Goal: Information Seeking & Learning: Check status

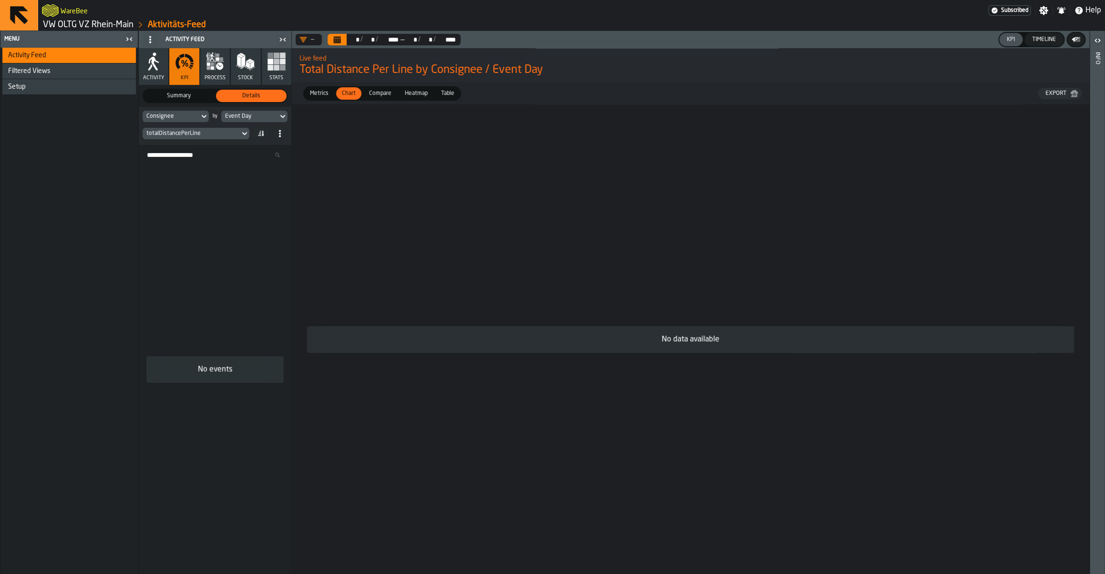
click at [82, 20] on link "VW OLTG VZ Rhein-Main" at bounding box center [88, 25] width 91 height 10
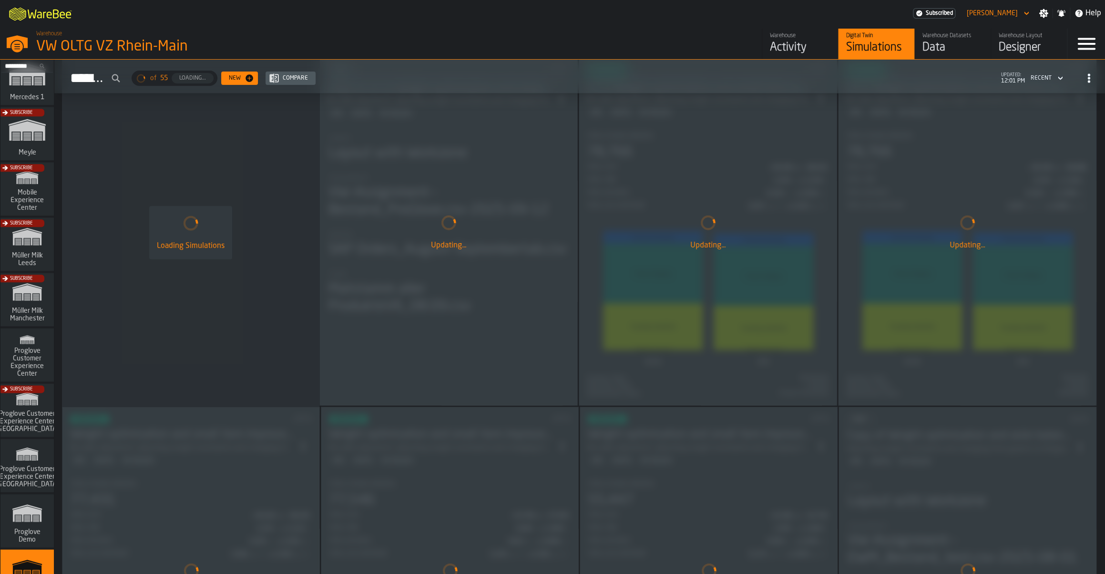
scroll to position [663, 0]
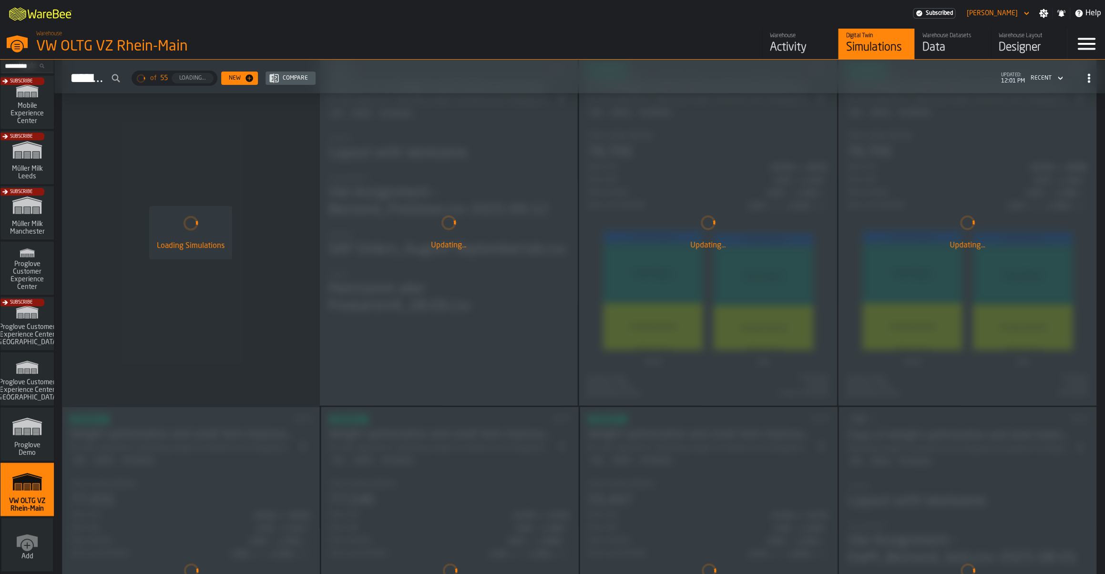
click at [789, 39] on div "Warehouse" at bounding box center [800, 35] width 61 height 7
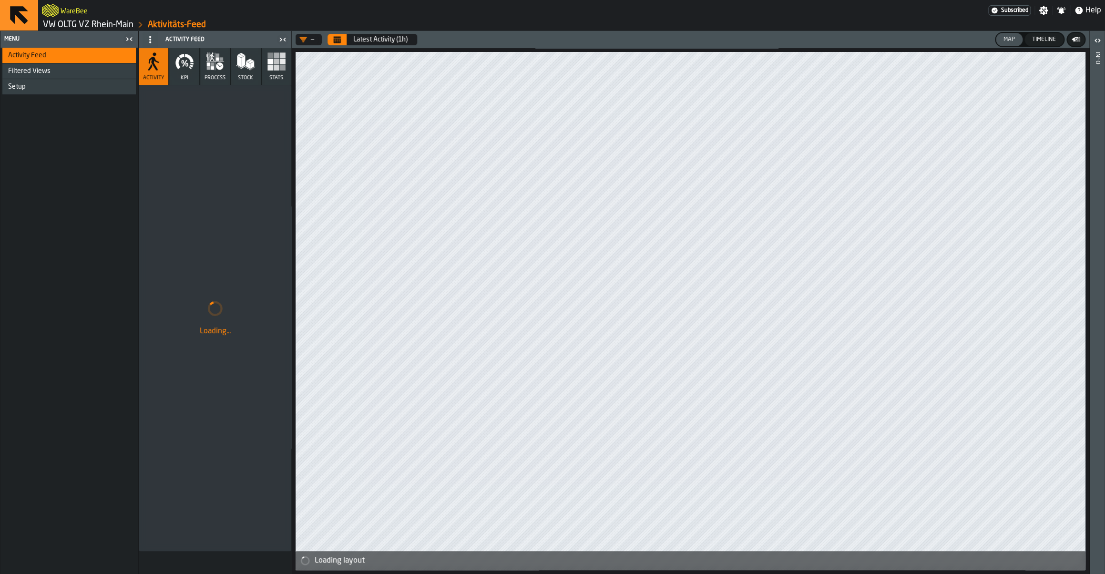
click at [91, 26] on link "VW OLTG VZ Rhein-Main" at bounding box center [88, 25] width 91 height 10
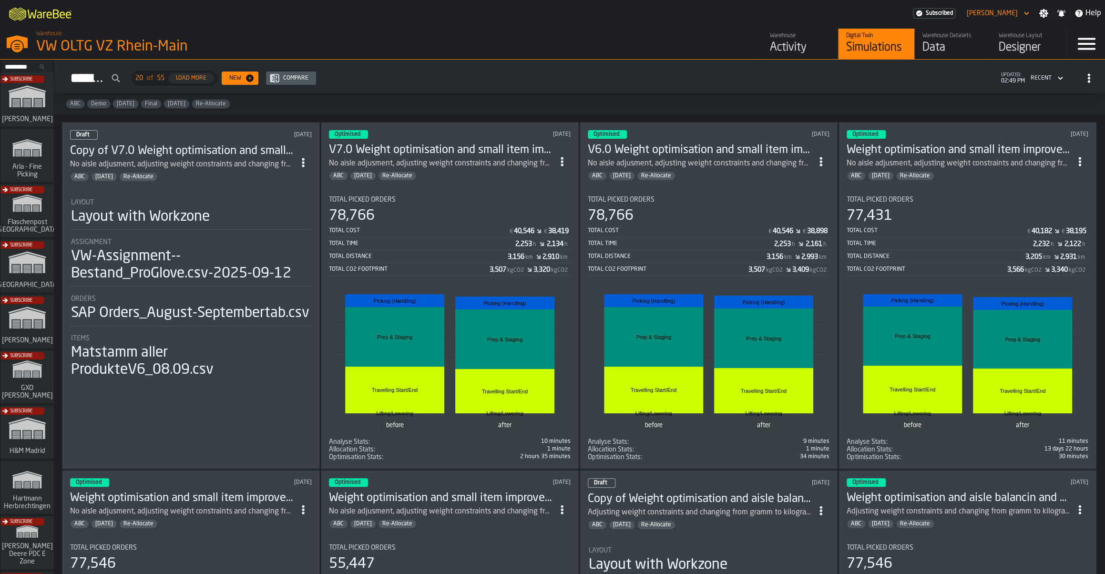
click at [462, 151] on h3 "V7.0 Weight optimisation and small item improvement" at bounding box center [441, 150] width 224 height 15
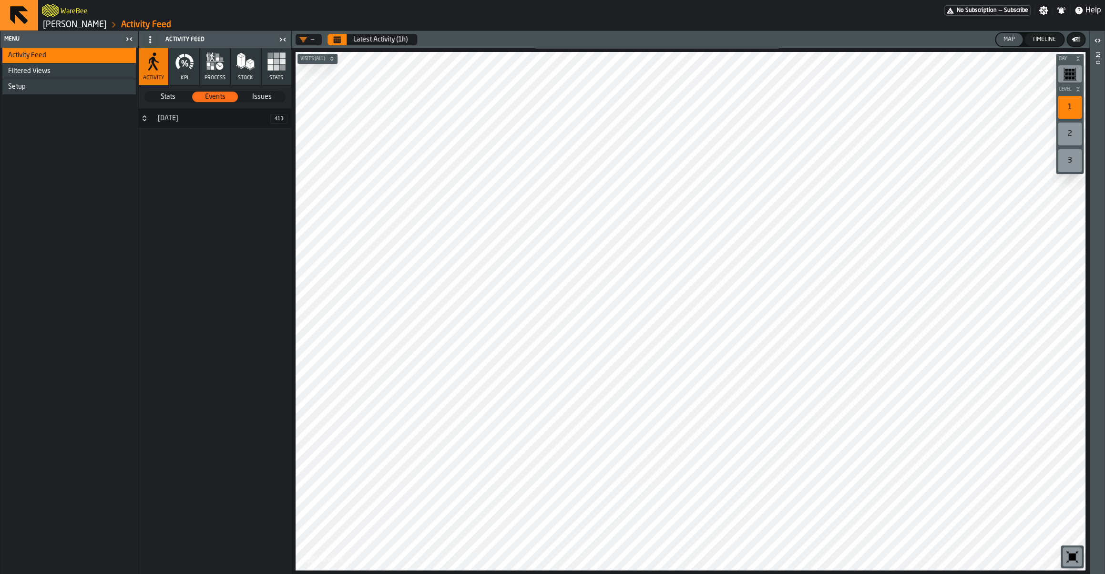
click at [65, 25] on link "[PERSON_NAME]" at bounding box center [75, 25] width 64 height 10
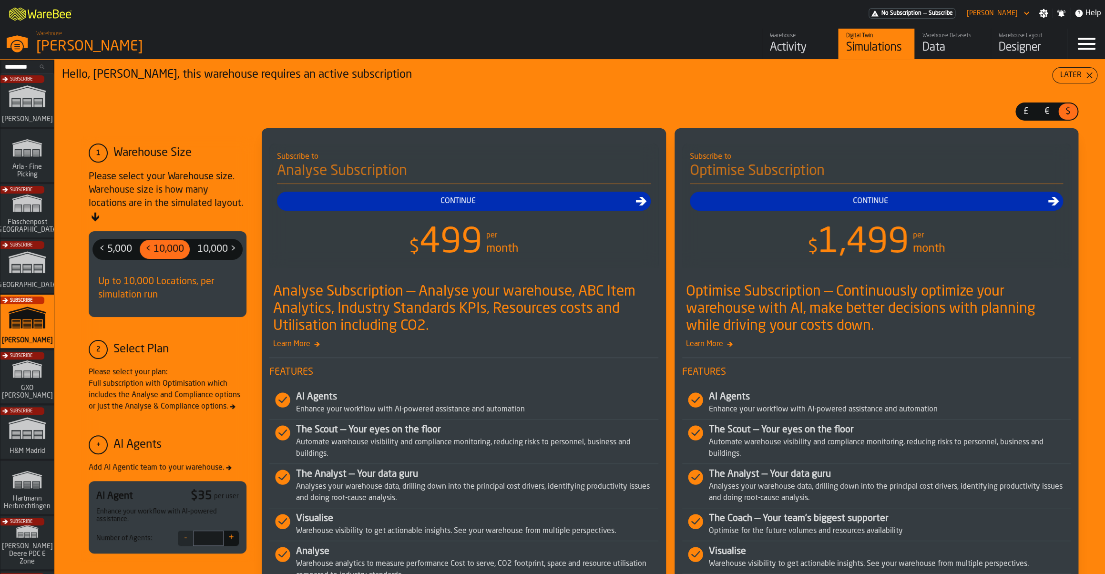
click at [784, 34] on div "Warehouse" at bounding box center [800, 35] width 61 height 7
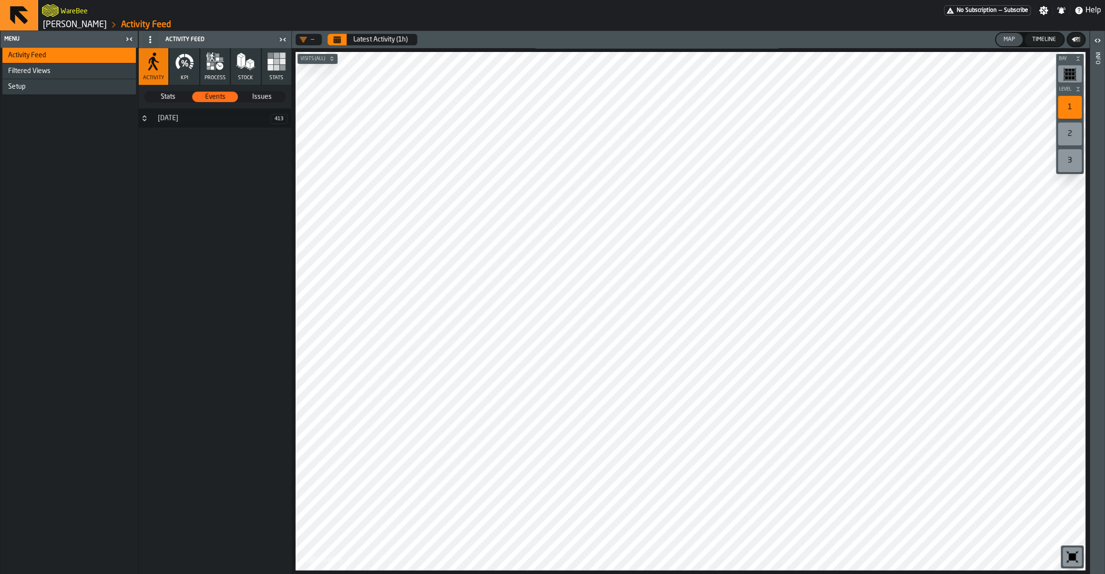
click at [340, 32] on header "— Latest Activity (1h) Map Timeline" at bounding box center [690, 39] width 797 height 17
click at [338, 36] on button "Calendar" at bounding box center [336, 39] width 19 height 11
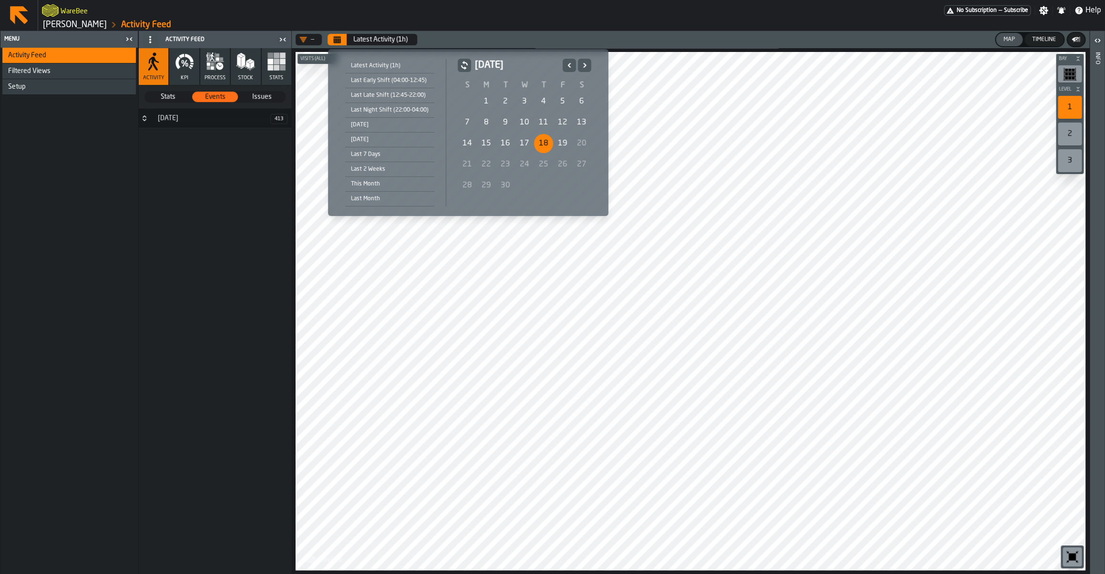
click at [542, 135] on div "18" at bounding box center [543, 143] width 19 height 19
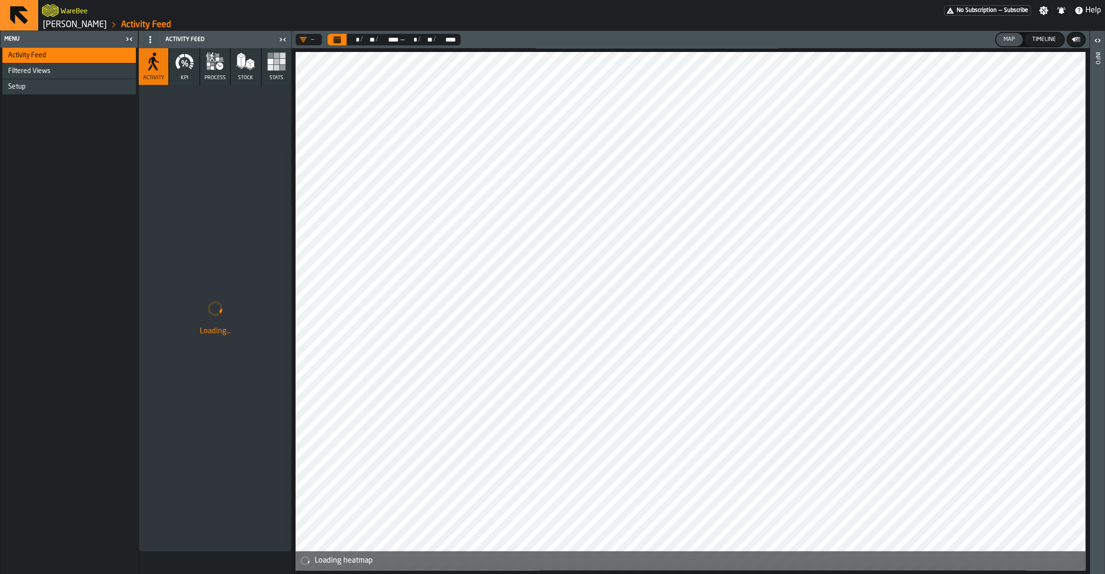
click at [334, 41] on icon "Calendar" at bounding box center [337, 40] width 7 height 5
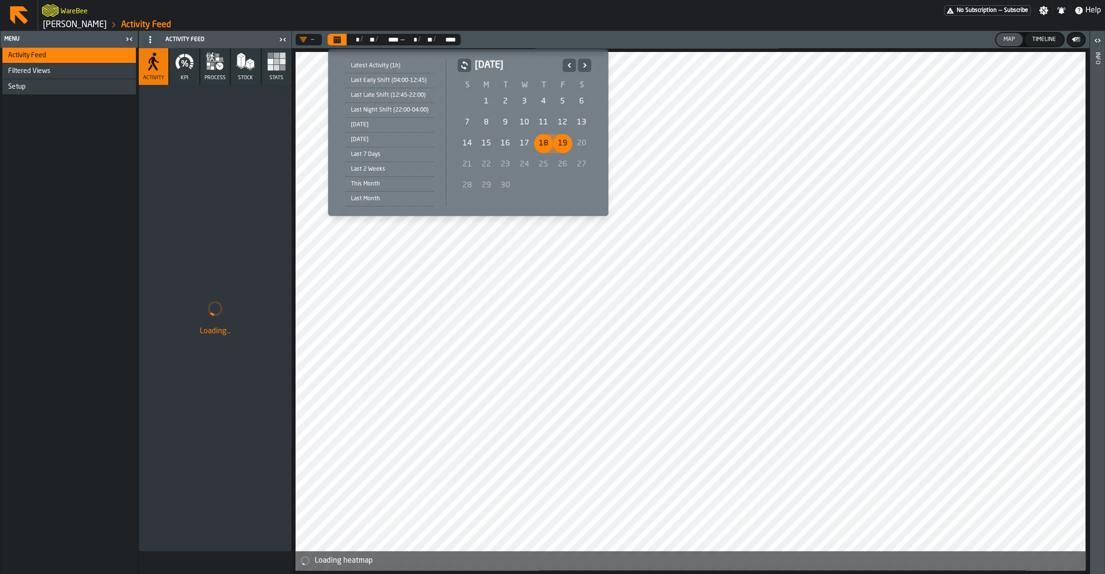
click at [558, 139] on div "19" at bounding box center [562, 143] width 19 height 19
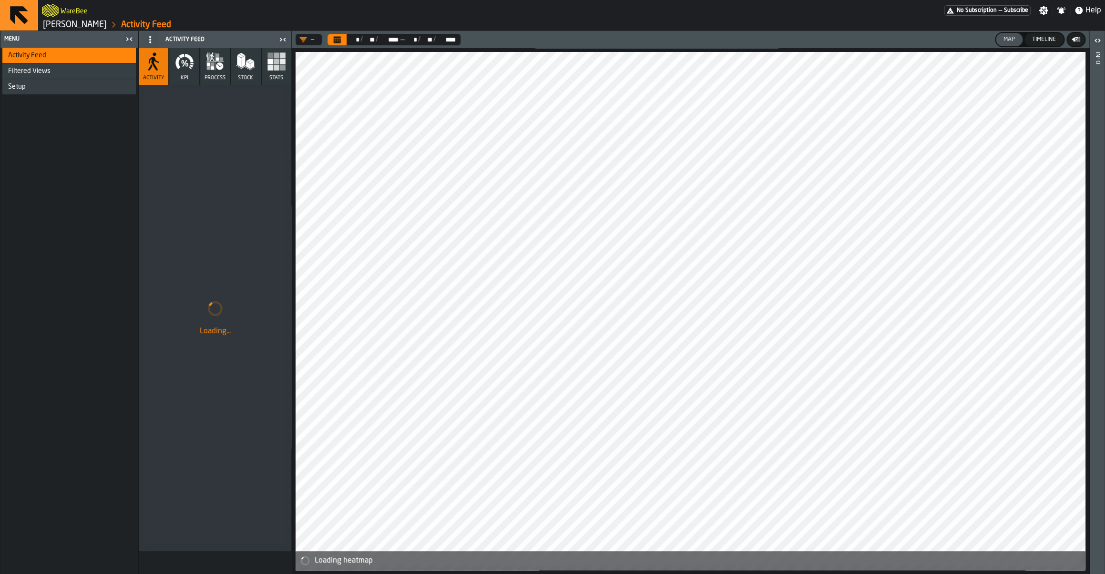
click at [278, 74] on button "Stats" at bounding box center [277, 66] width 30 height 37
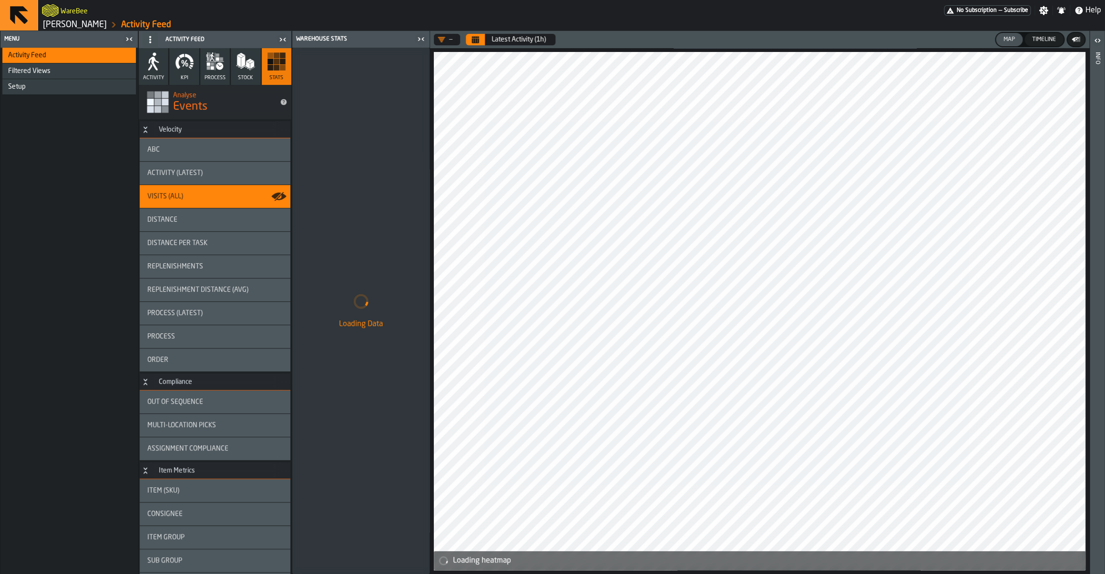
click at [479, 45] on button "Calendar" at bounding box center [475, 39] width 19 height 11
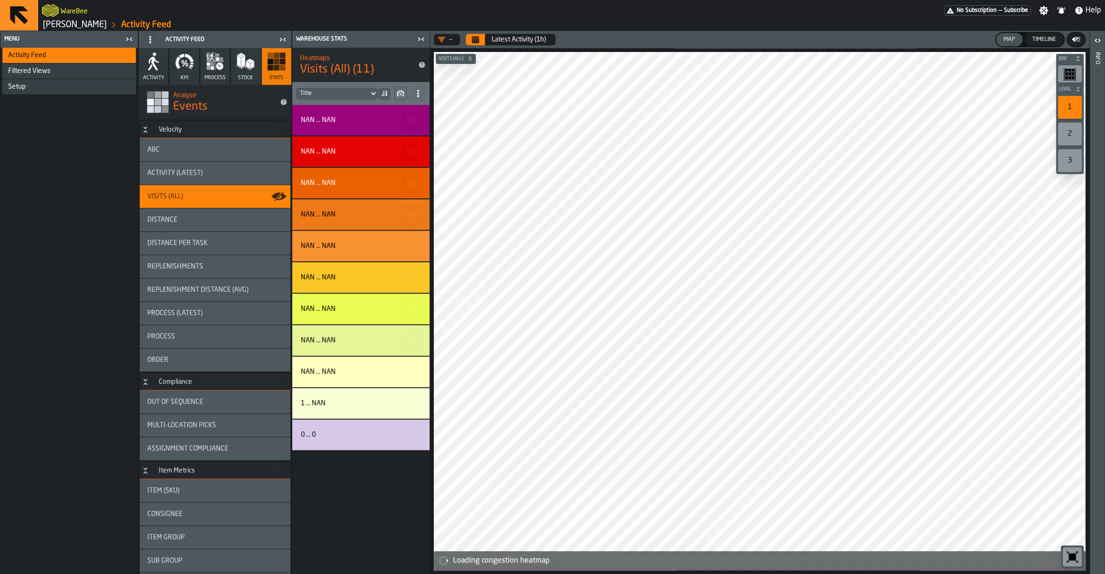
click at [478, 36] on button "Calendar" at bounding box center [475, 39] width 19 height 11
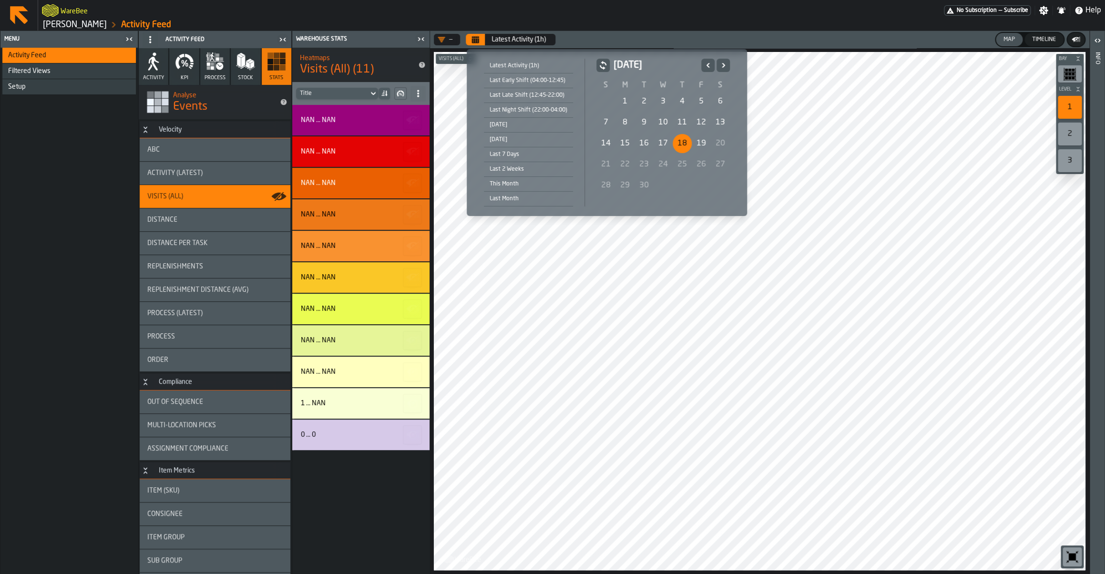
click at [682, 145] on div "18" at bounding box center [682, 143] width 19 height 19
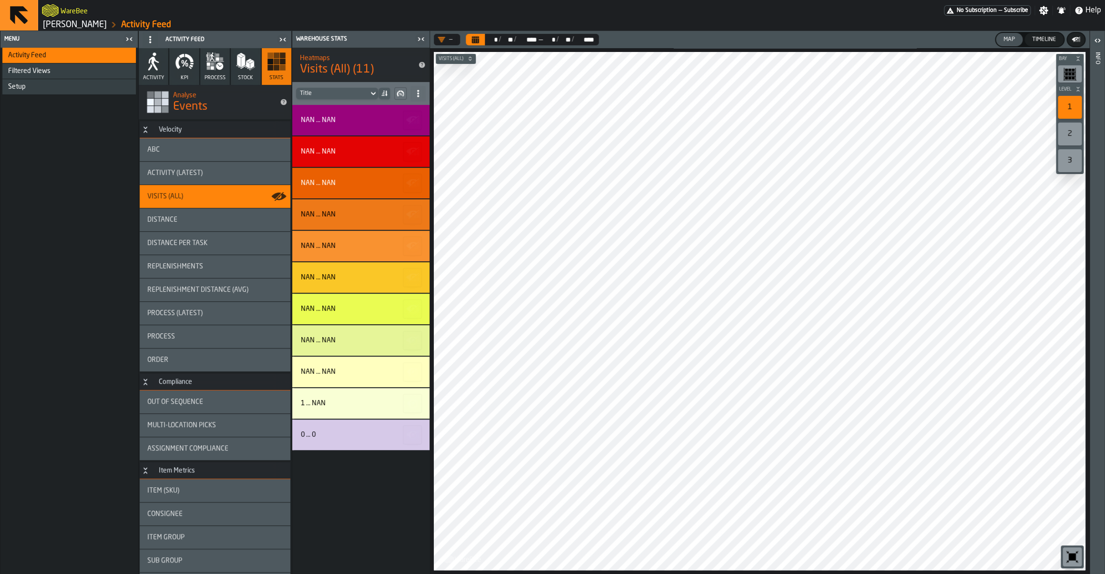
click at [483, 37] on button "Calendar" at bounding box center [475, 39] width 19 height 11
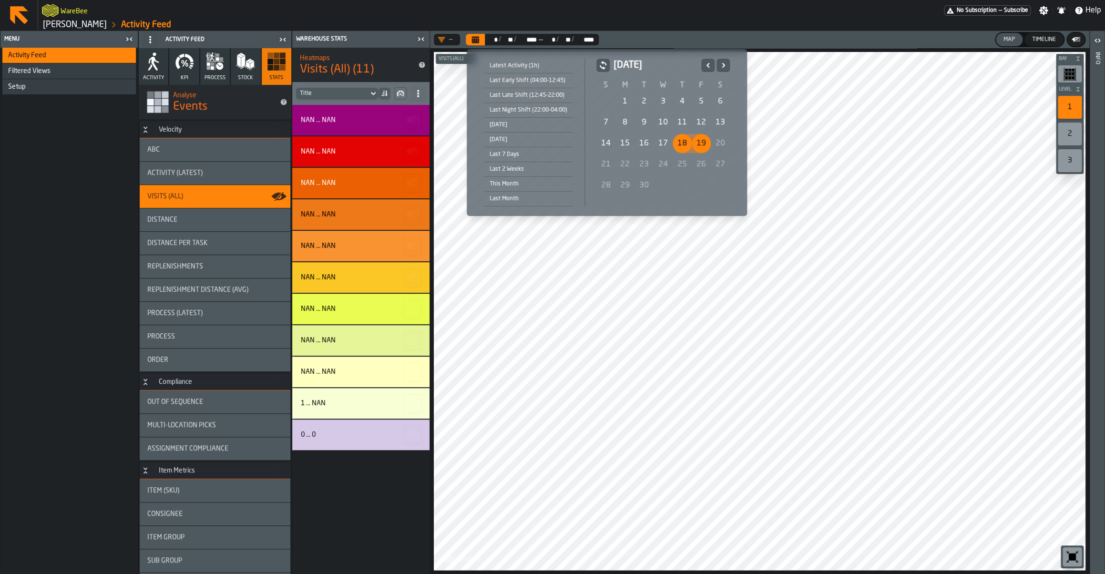
click at [704, 143] on div "19" at bounding box center [701, 143] width 19 height 19
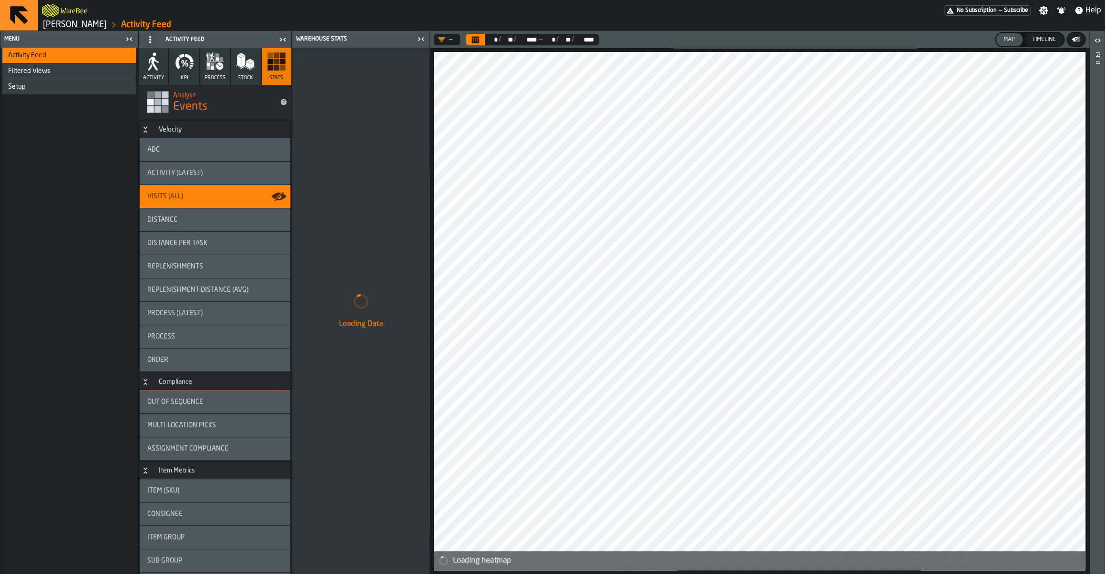
click at [450, 33] on header "— ** * / ** ** / **** **** — ** * / ** ** / **** **** Map Timeline" at bounding box center [759, 39] width 659 height 17
click at [449, 45] on div "—" at bounding box center [445, 39] width 22 height 11
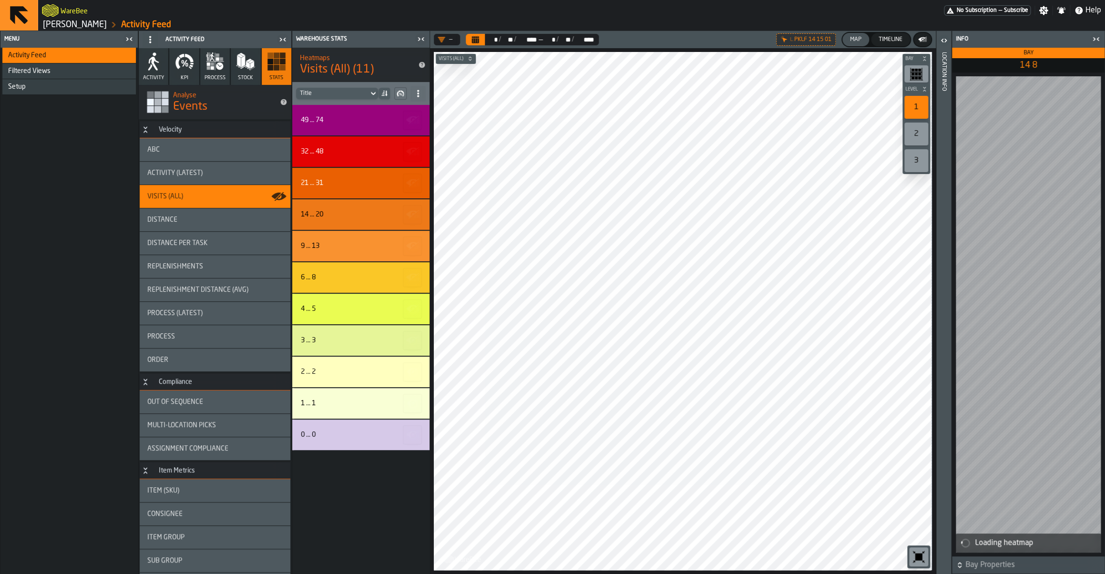
scroll to position [99, 0]
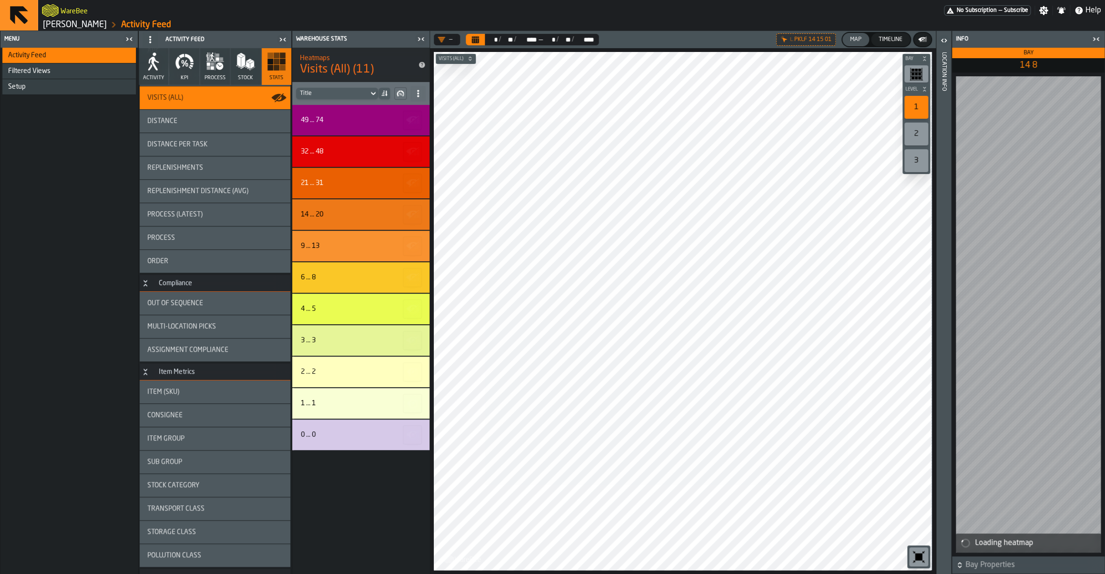
click at [181, 439] on span "Item Group" at bounding box center [165, 439] width 37 height 8
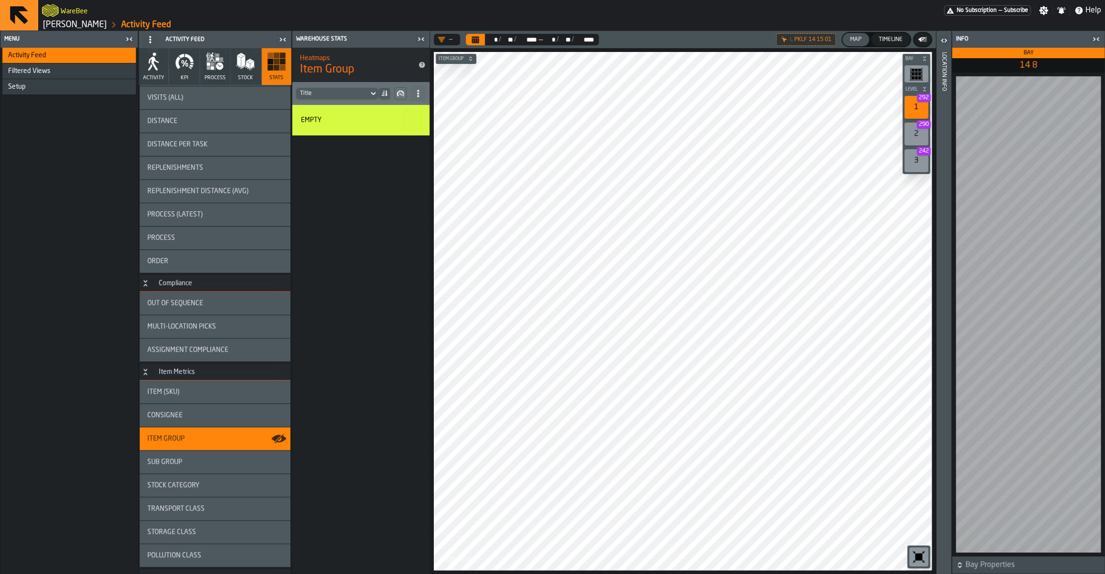
click at [174, 465] on span "Sub Group" at bounding box center [164, 462] width 35 height 8
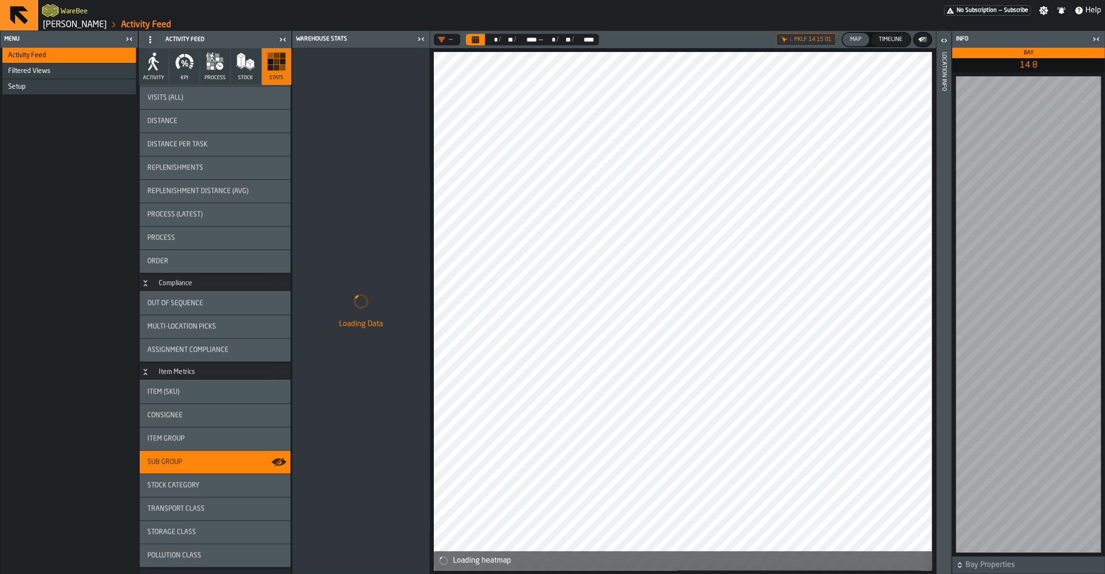
click at [184, 492] on div "Stock Category" at bounding box center [215, 485] width 151 height 23
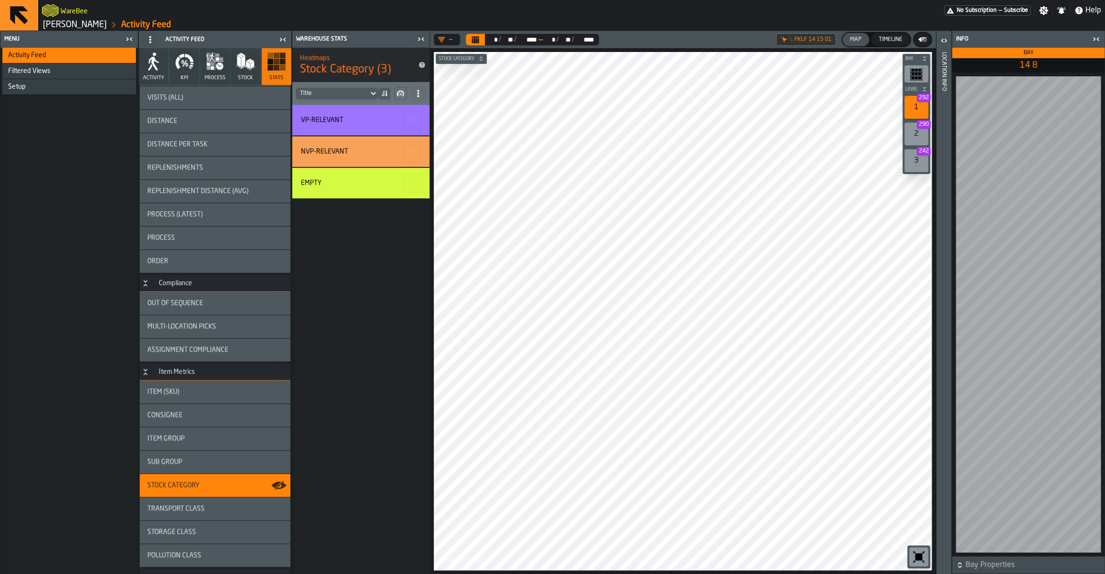
click at [923, 548] on div "button-toolbar-undefined" at bounding box center [918, 556] width 19 height 19
click at [357, 132] on div "VP-RELEVANT" at bounding box center [360, 120] width 137 height 31
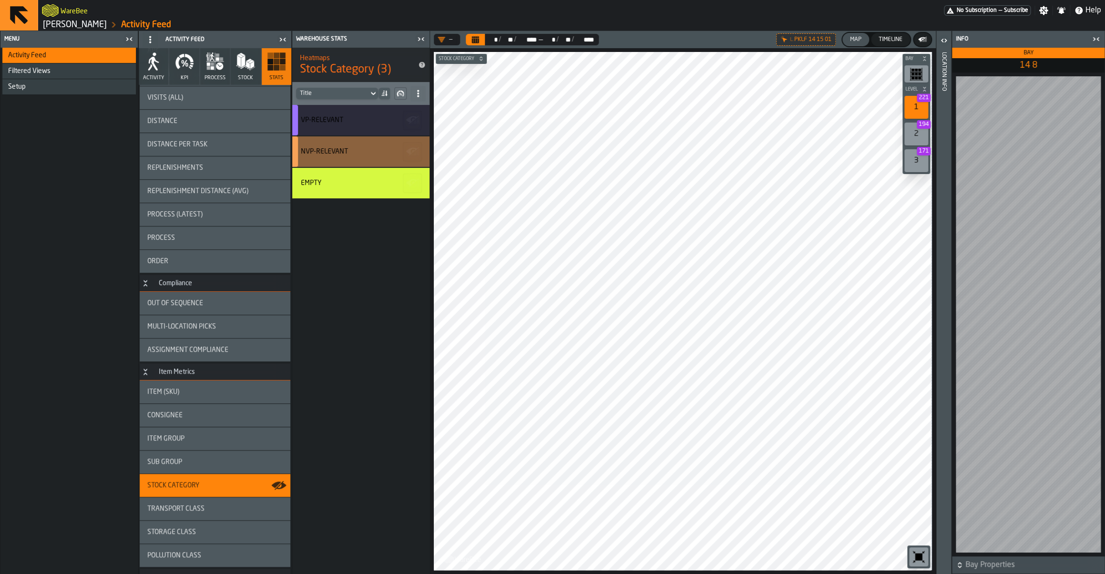
click at [353, 153] on div "NVP-RELEVANT" at bounding box center [359, 152] width 117 height 8
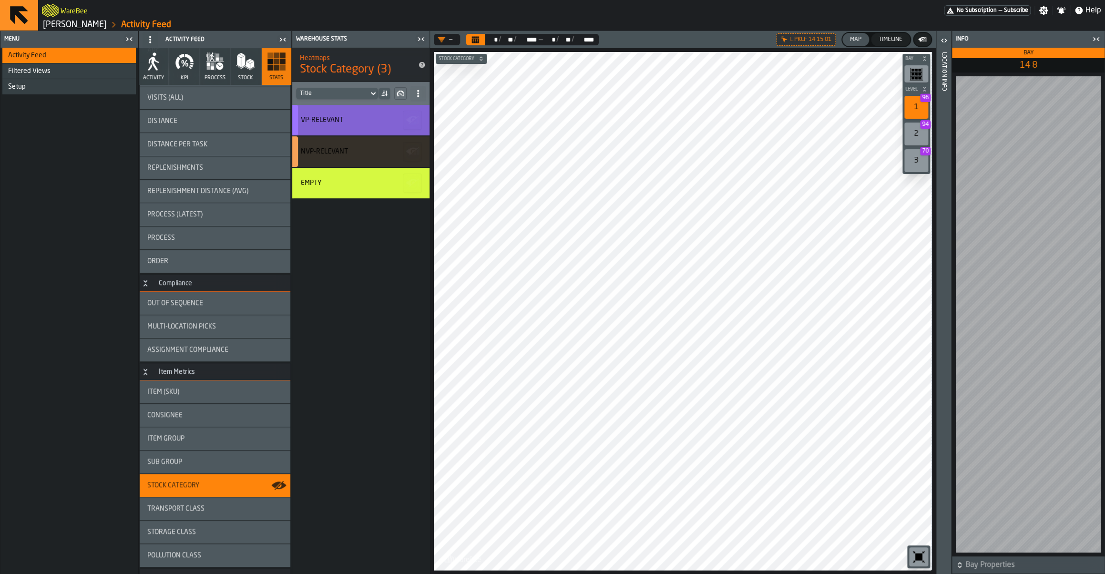
click at [353, 120] on div "VP-RELEVANT" at bounding box center [359, 120] width 117 height 8
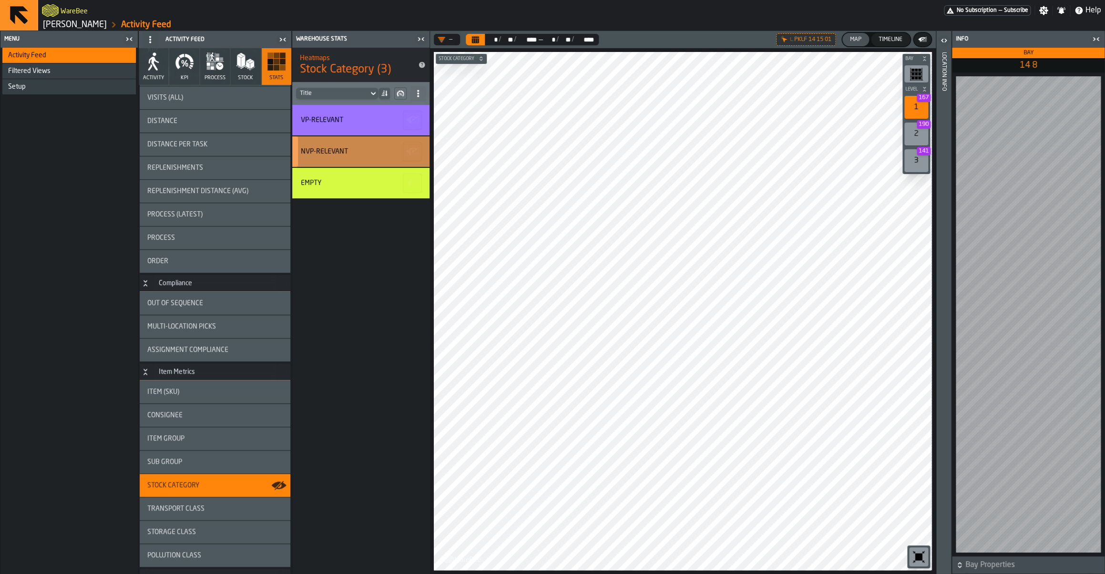
click at [350, 145] on div "NVP-RELEVANT" at bounding box center [360, 151] width 137 height 31
click at [909, 135] on div "2 290" at bounding box center [916, 133] width 24 height 23
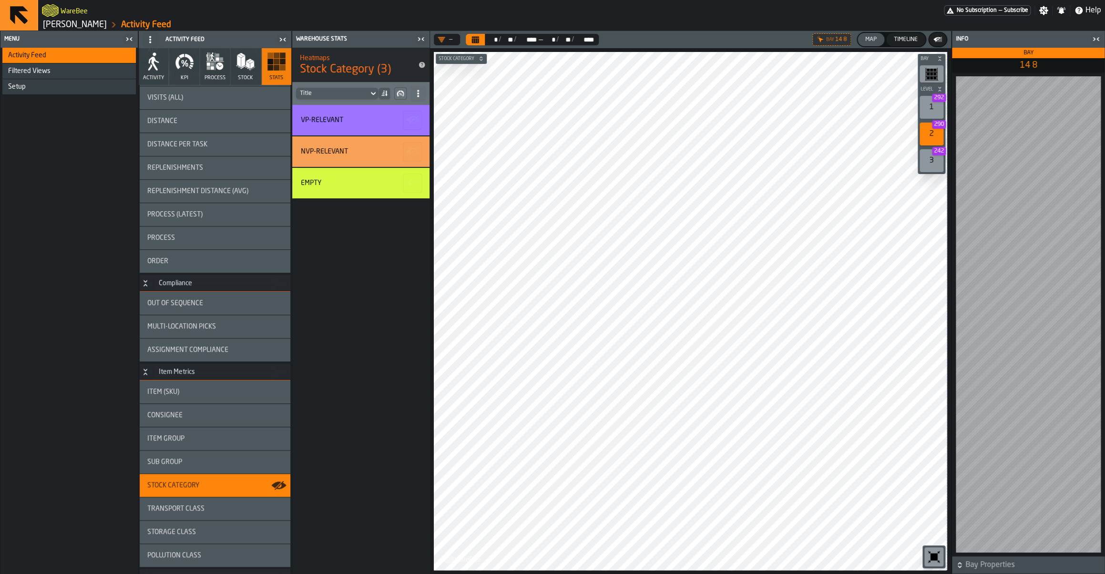
click at [468, 61] on span "Stock Category" at bounding box center [457, 58] width 40 height 5
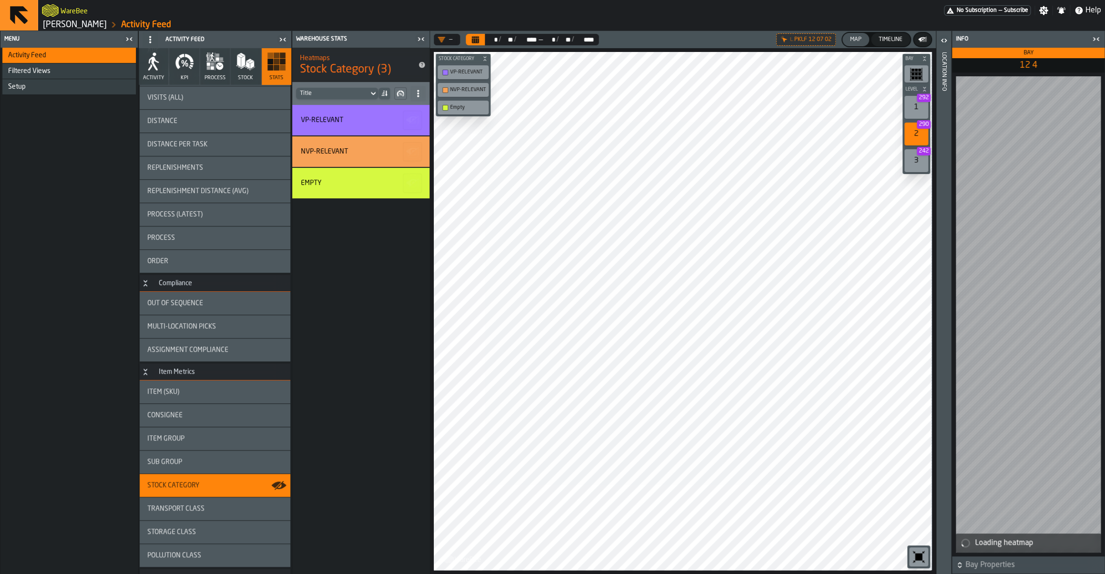
click at [210, 520] on div "Transport Class" at bounding box center [215, 508] width 151 height 23
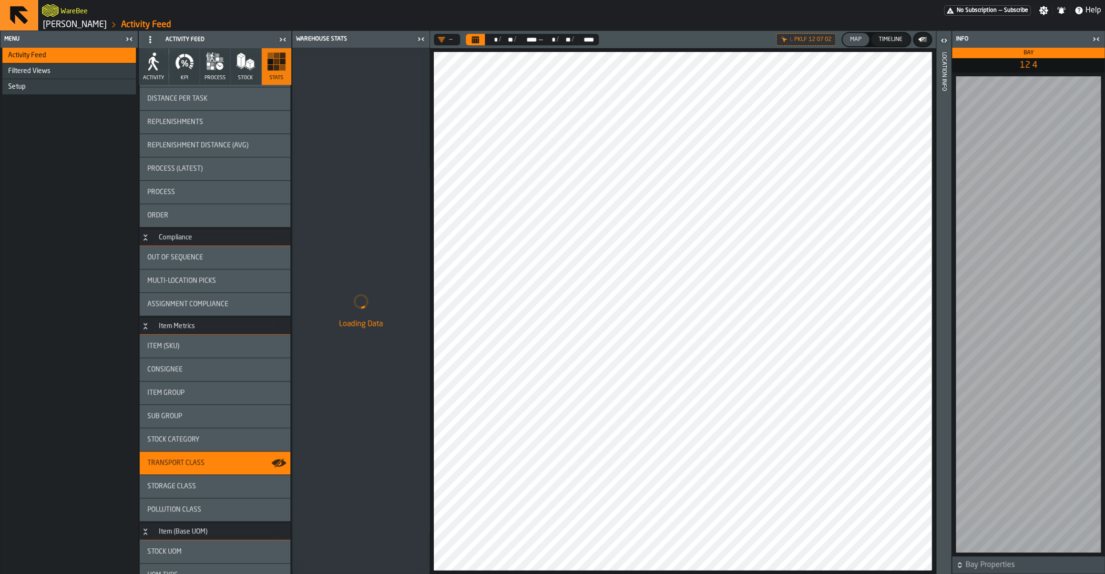
scroll to position [145, 0]
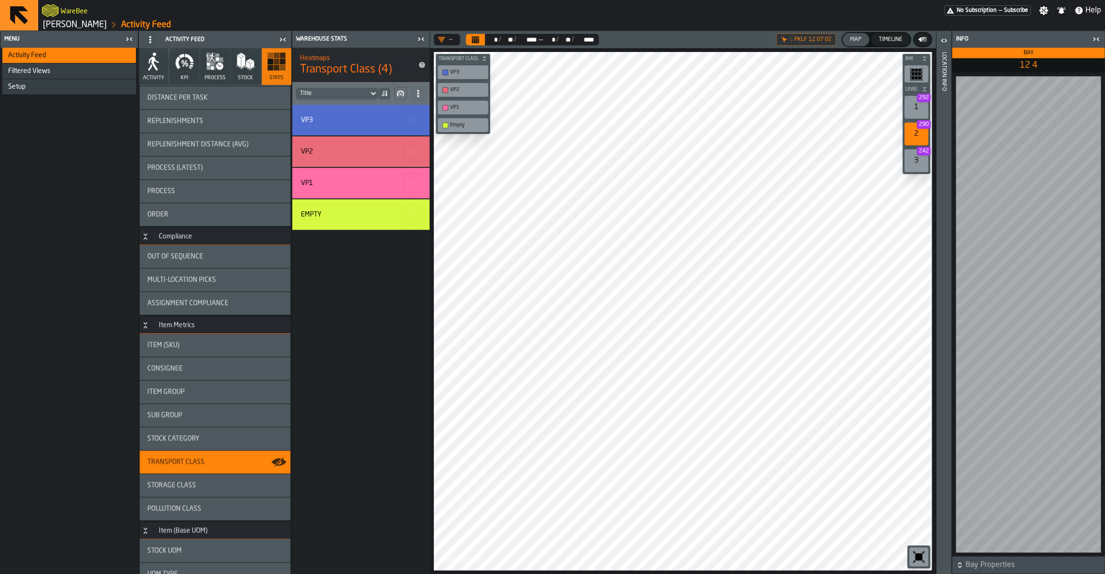
click at [197, 58] on button "KPI" at bounding box center [184, 66] width 30 height 37
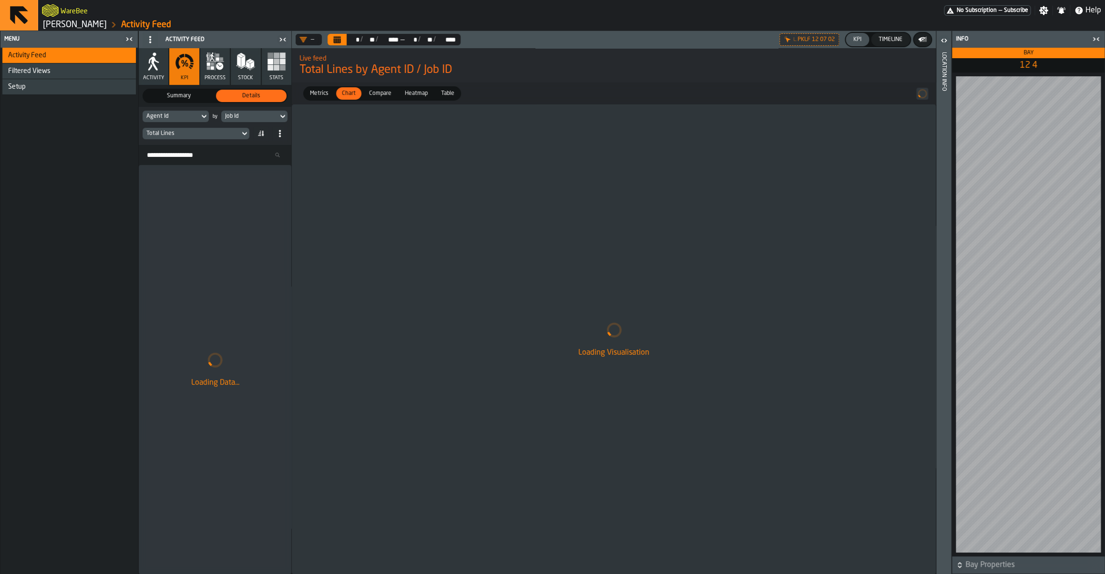
click at [191, 137] on div "Total Lines" at bounding box center [191, 133] width 90 height 7
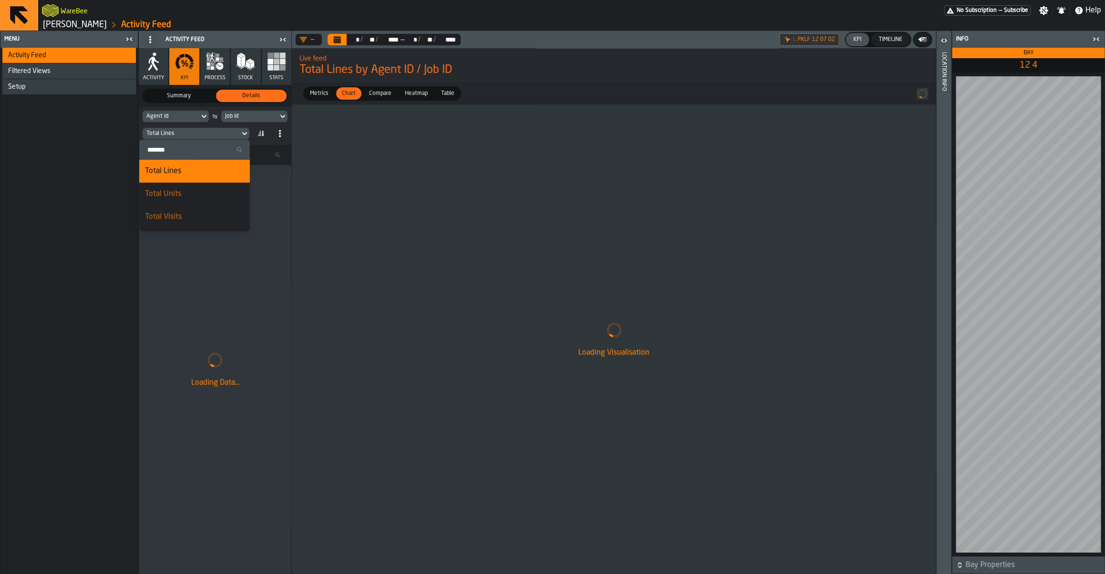
click at [234, 149] on input "Search" at bounding box center [194, 149] width 103 height 12
type input "****"
click at [191, 219] on div "Lost Time (Error)" at bounding box center [194, 219] width 99 height 11
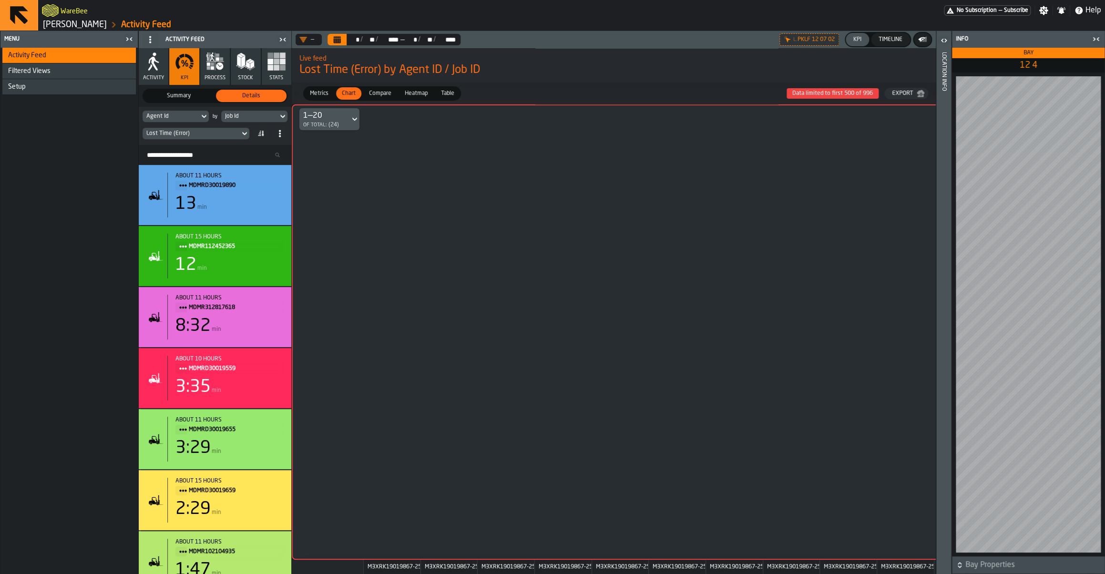
click at [328, 97] on span "Metrics" at bounding box center [319, 93] width 26 height 9
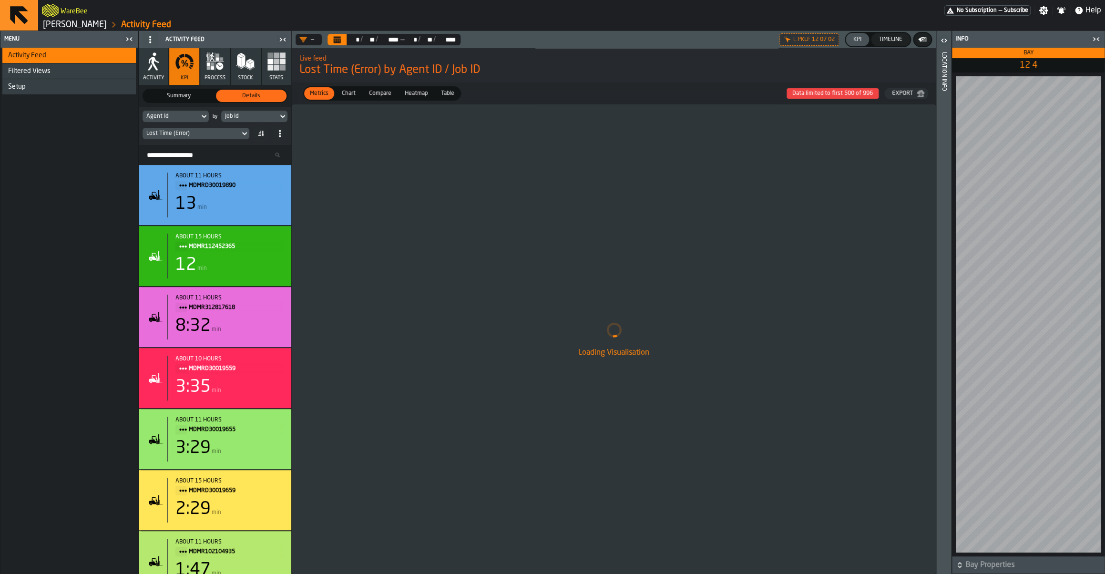
click at [401, 96] on span "Heatmap" at bounding box center [416, 93] width 31 height 9
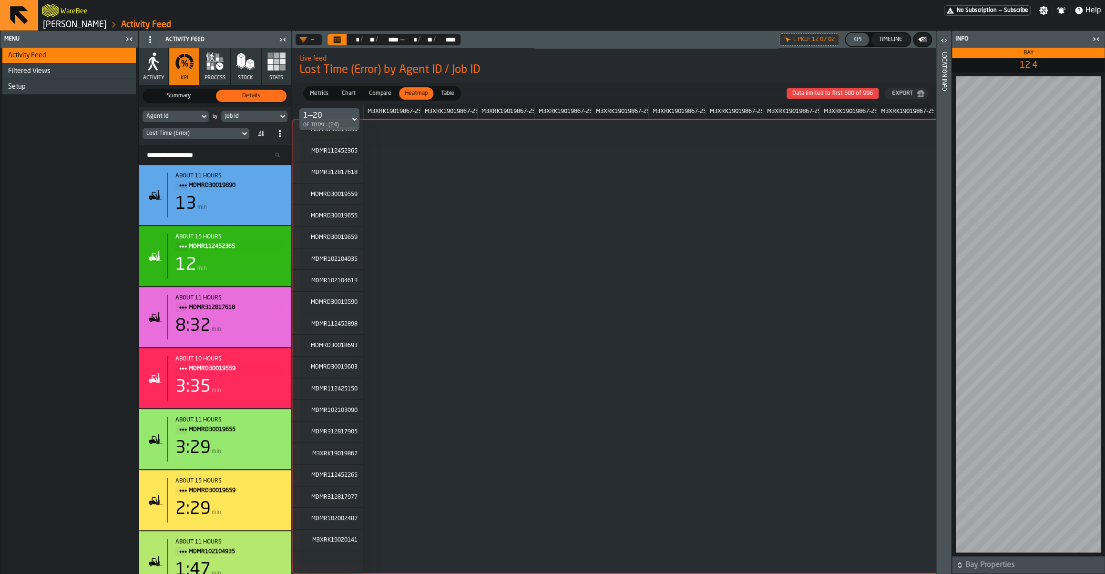
click at [0, 0] on icon at bounding box center [0, 0] width 0 height 0
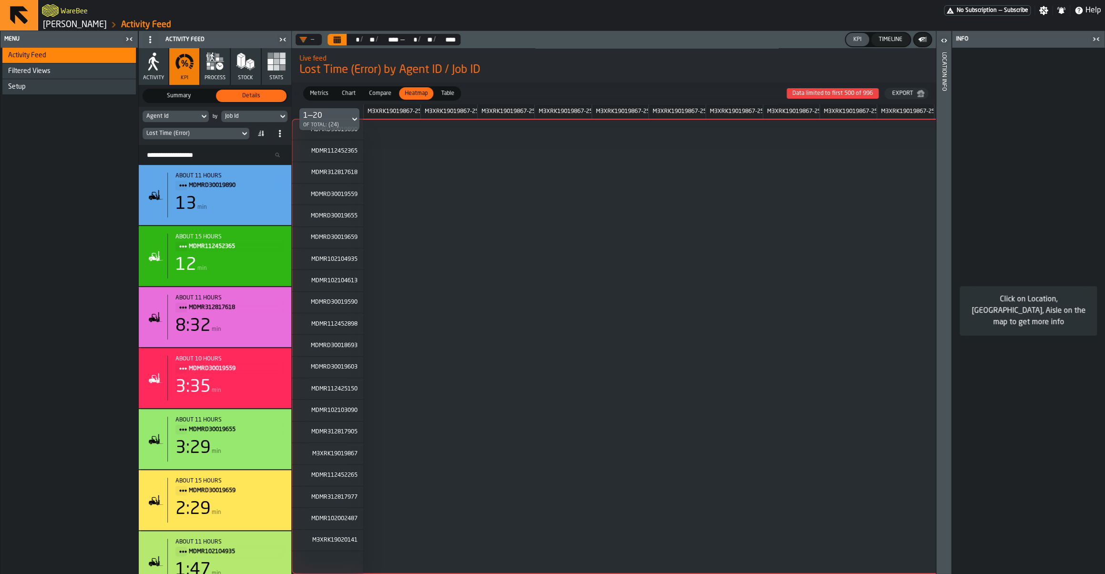
click at [244, 119] on div "Job Id" at bounding box center [249, 116] width 49 height 7
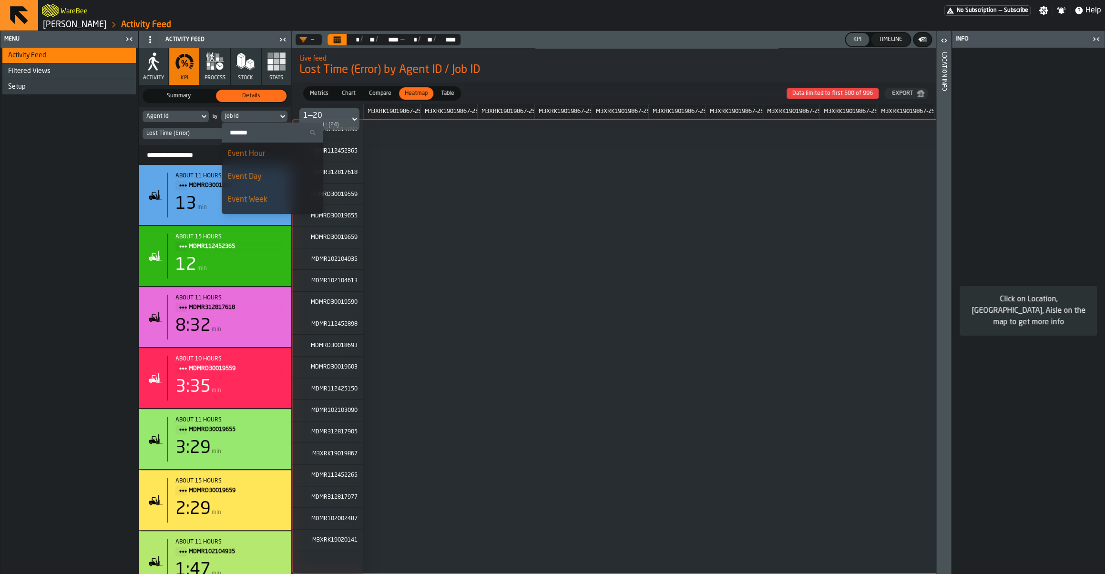
click at [259, 157] on div "Event Hour" at bounding box center [272, 153] width 90 height 11
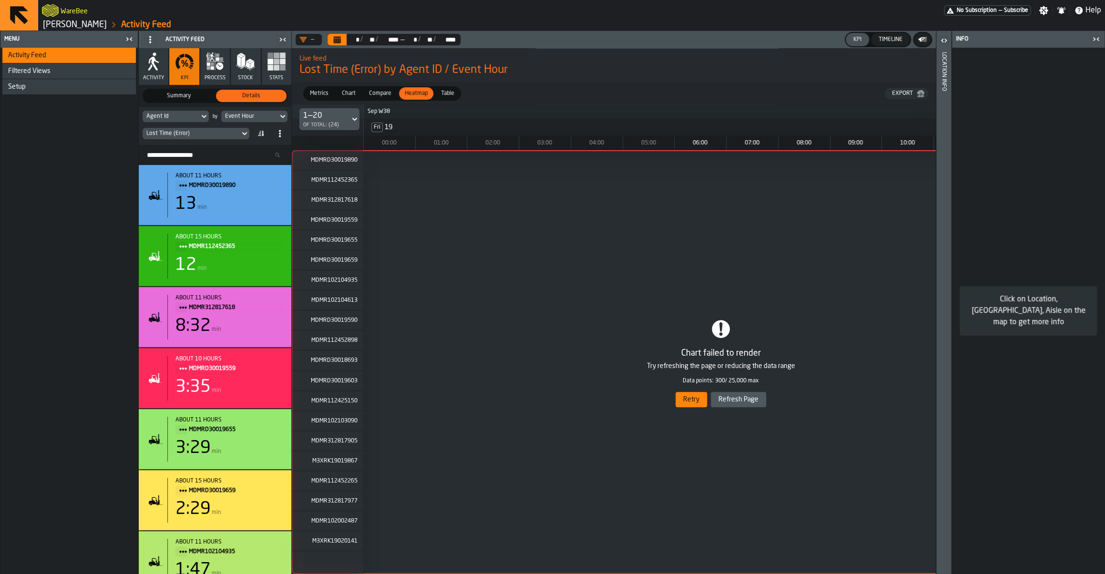
click at [695, 404] on div "1 MDMRD30019890 2 MDMR112452365 3 MDMR312817618 4 MDMRD30019559 5 MDMRD30019655…" at bounding box center [721, 362] width 858 height 424
click at [695, 397] on div "1 MDMRD30019890 2 MDMR112452365 3 MDMR312817618 4 MDMRD30019559 5 MDMRD30019655…" at bounding box center [721, 362] width 858 height 424
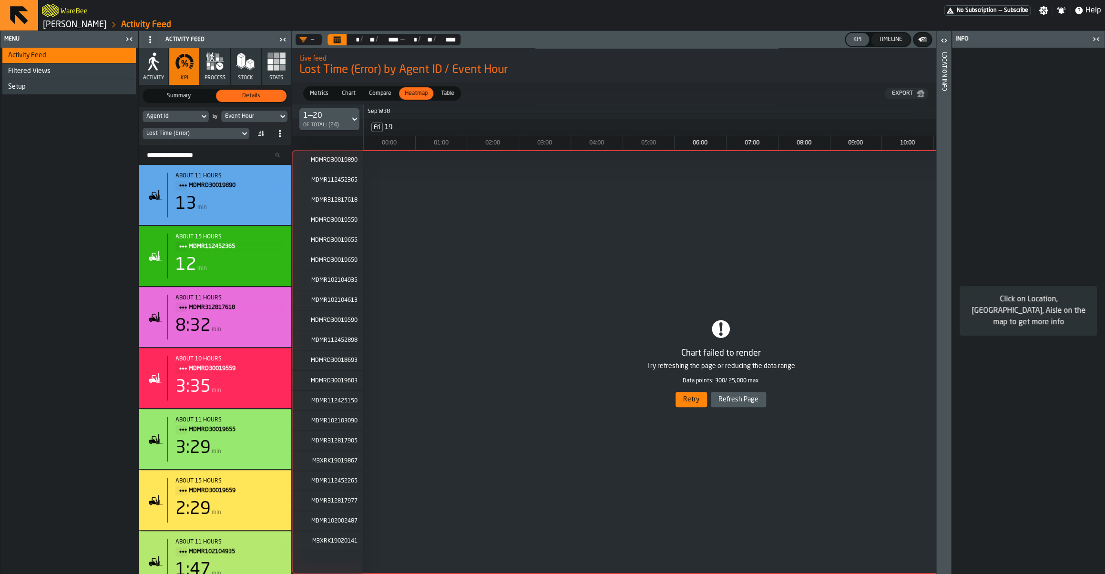
click at [41, 212] on div "Activity Feed Filtered Views Shift Management Employee Management Setup" at bounding box center [68, 311] width 137 height 526
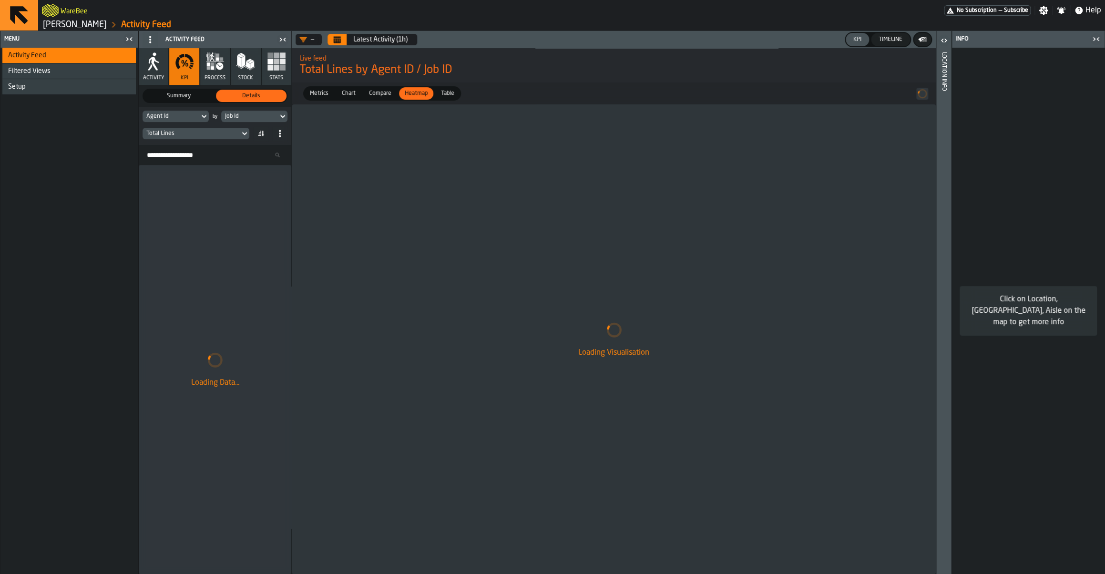
click at [344, 38] on button "Calendar" at bounding box center [336, 39] width 19 height 11
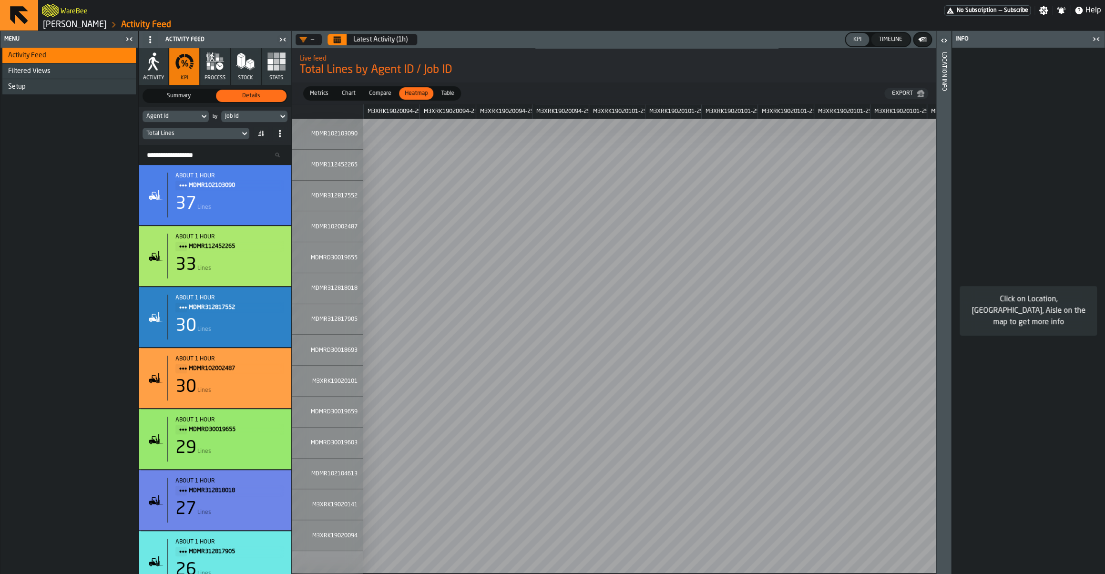
click at [214, 133] on div "Total Lines" at bounding box center [191, 133] width 90 height 7
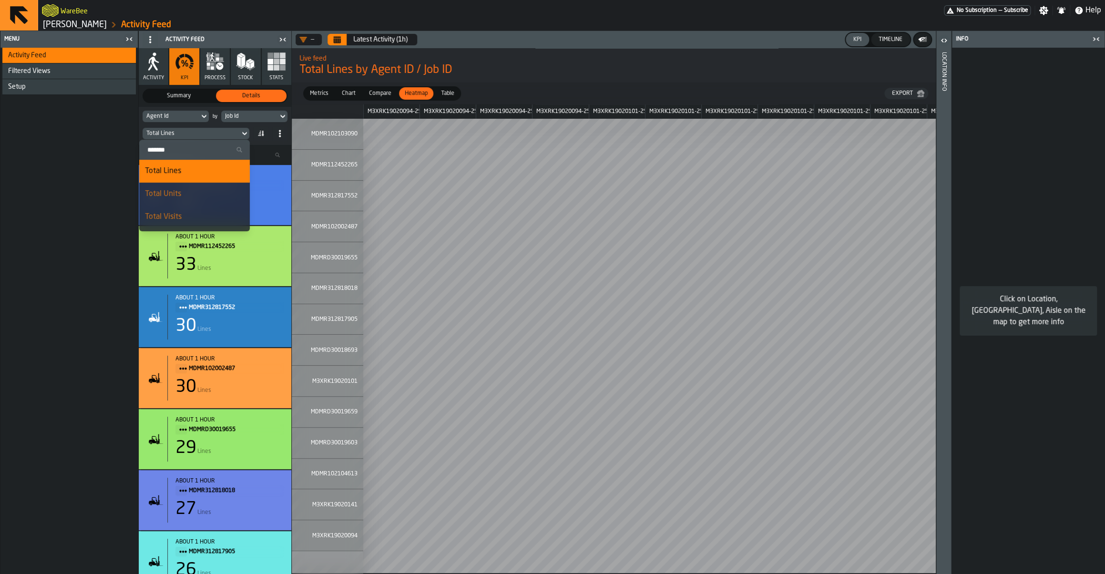
click at [198, 153] on input "Search" at bounding box center [194, 149] width 103 height 12
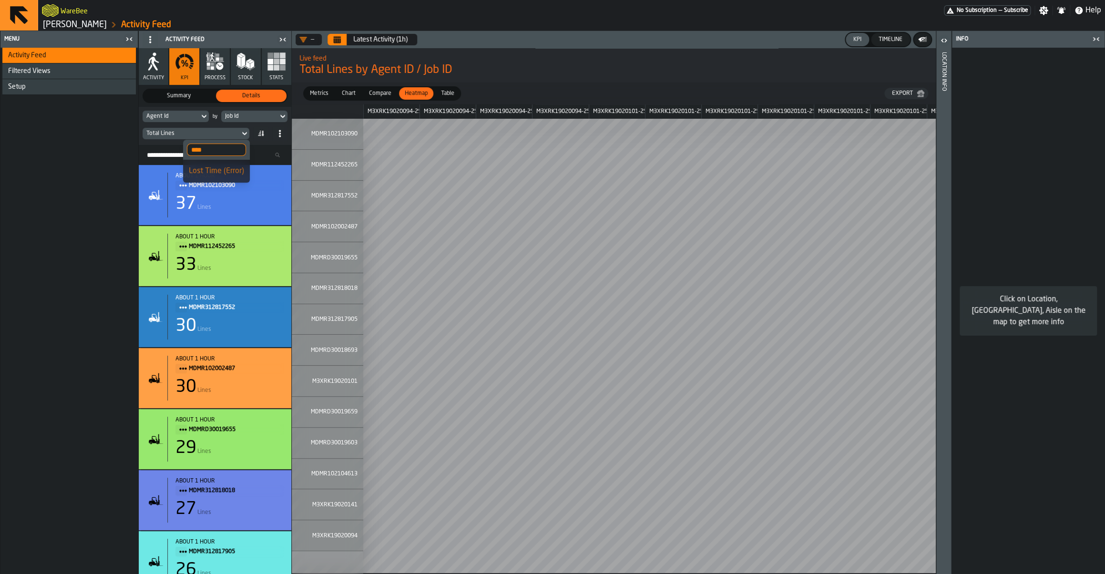
type input "****"
click at [209, 168] on div "Lost Time (Error)" at bounding box center [216, 170] width 55 height 11
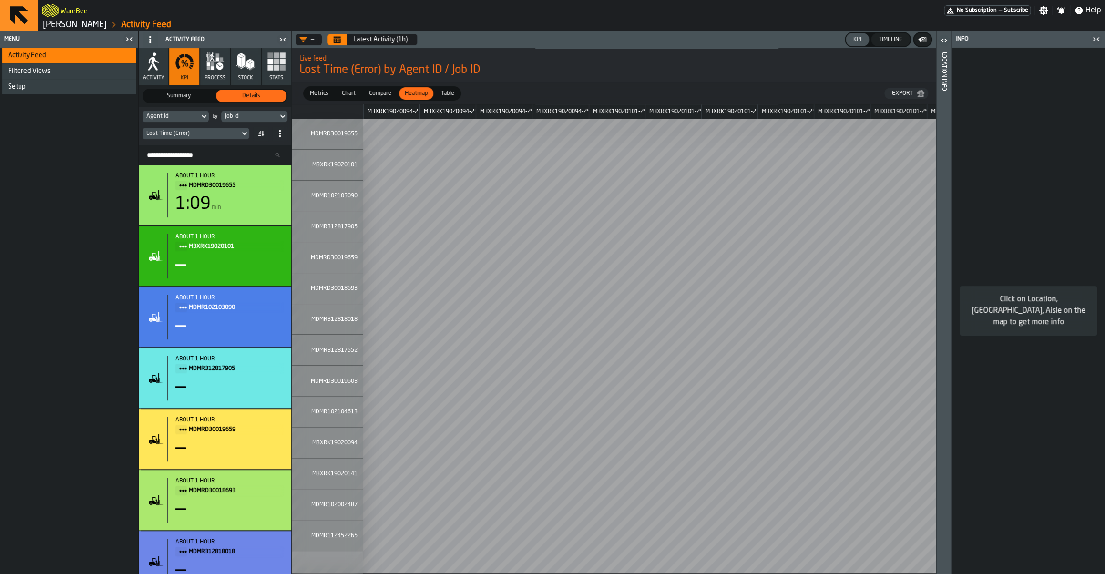
click at [260, 112] on div "Job Id" at bounding box center [249, 116] width 57 height 10
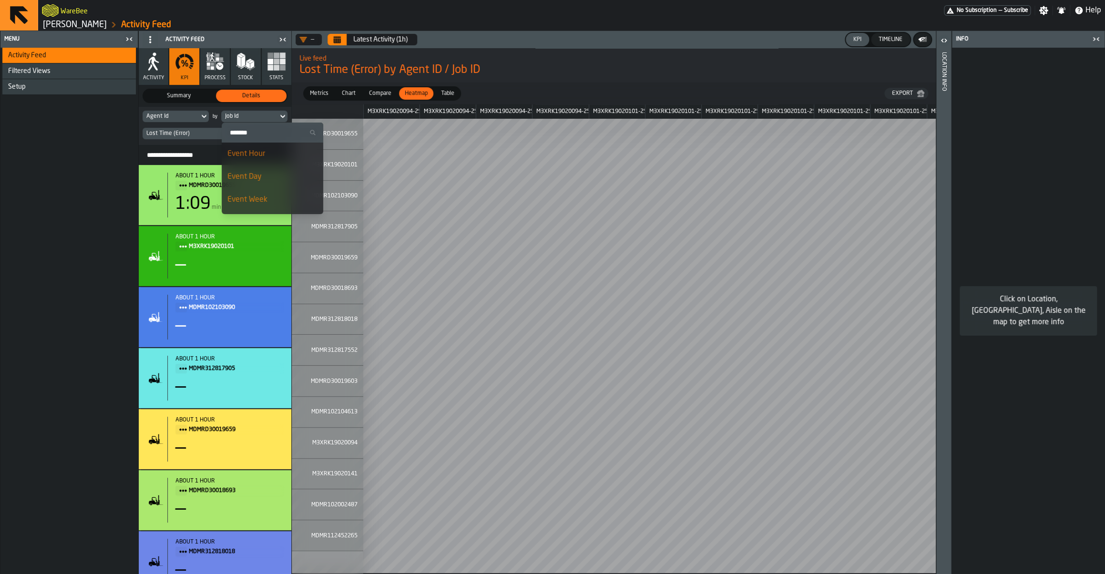
click at [255, 178] on div "Event Day" at bounding box center [272, 176] width 90 height 11
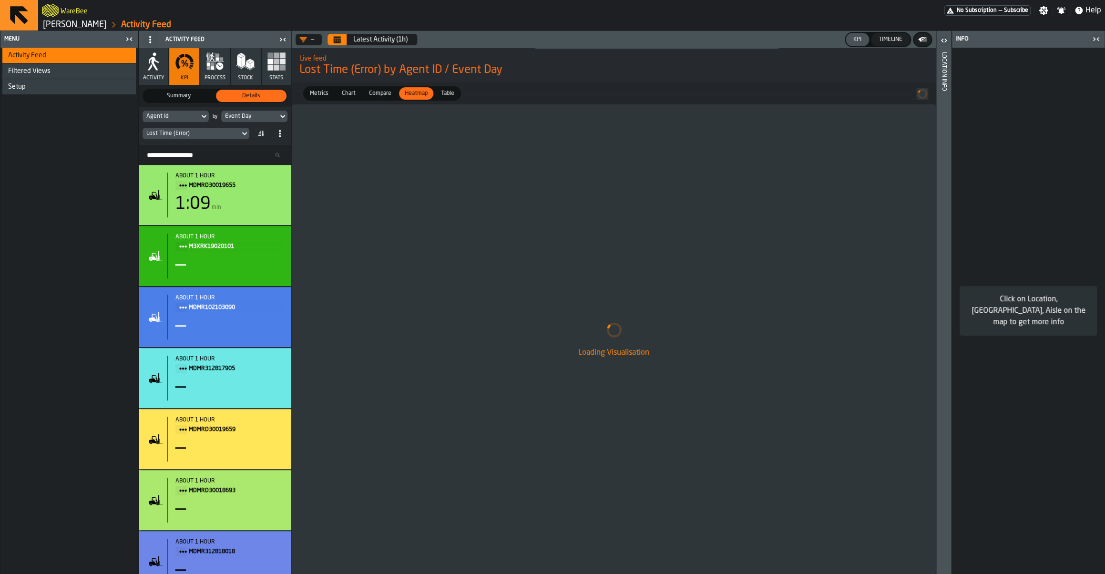
click at [338, 33] on header "— Latest Activity (1h) KPI Timeline" at bounding box center [614, 39] width 644 height 17
click at [338, 38] on icon "Calendar" at bounding box center [337, 37] width 7 height 1
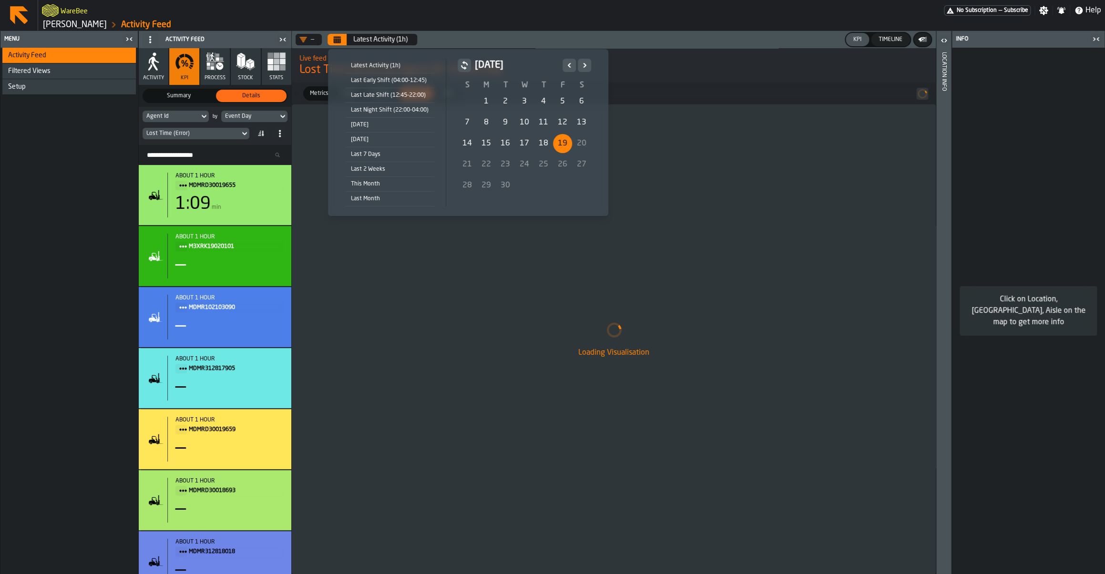
click at [554, 145] on div "19" at bounding box center [562, 143] width 19 height 19
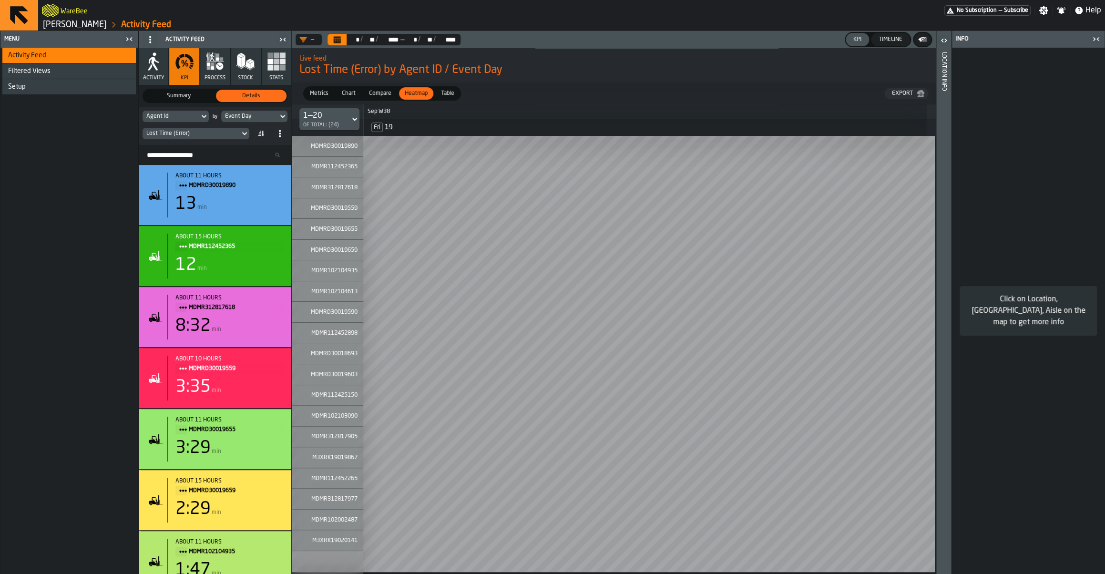
click at [947, 40] on icon "button-toggle-Open" at bounding box center [943, 40] width 11 height 11
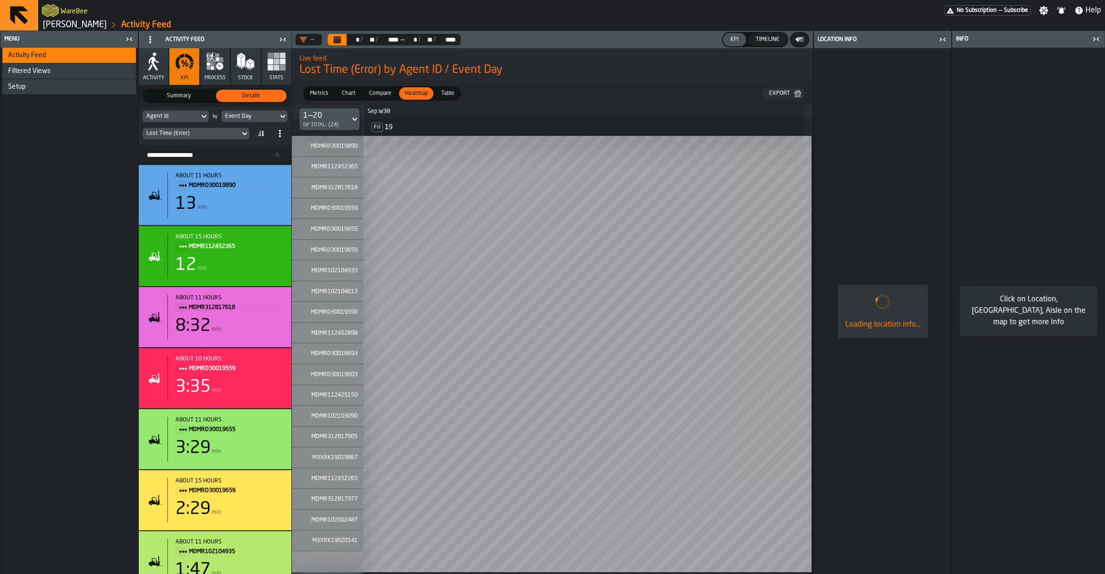
click at [943, 39] on icon "button-toggle-Close me" at bounding box center [942, 39] width 11 height 11
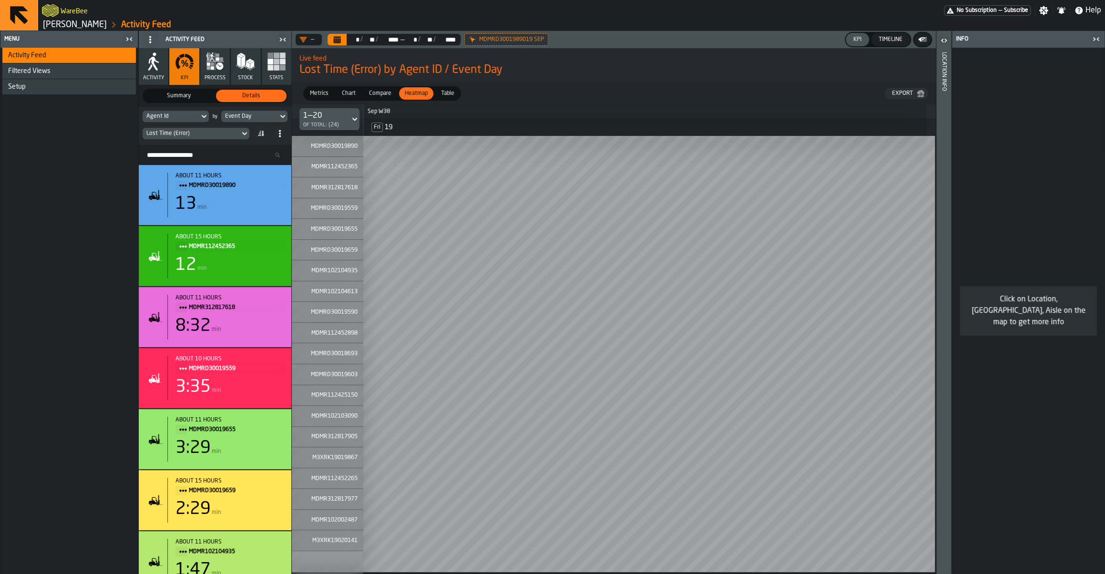
click at [445, 91] on span "Table" at bounding box center [447, 93] width 21 height 9
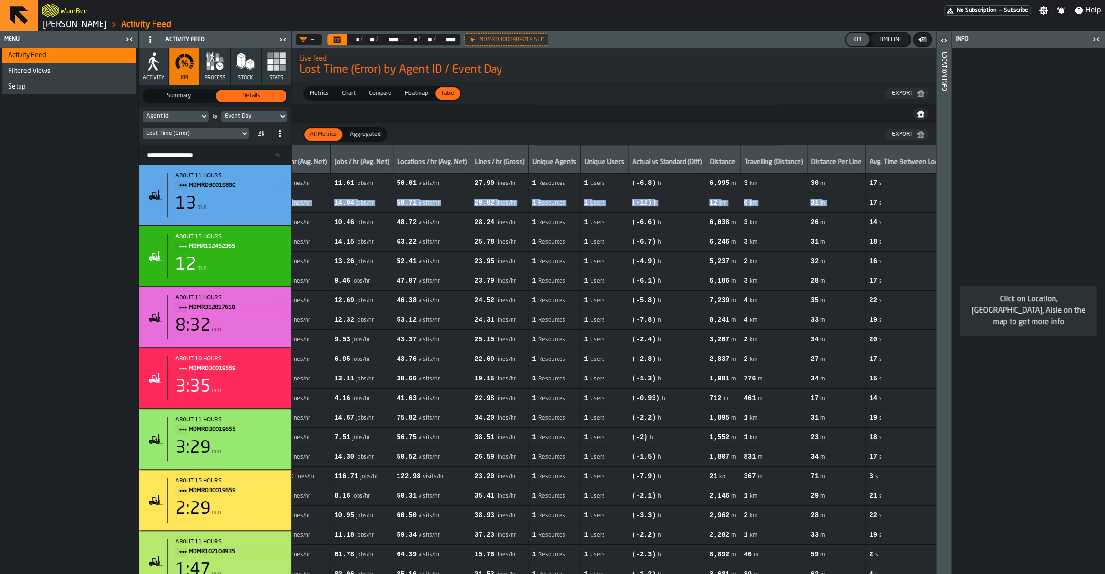
scroll to position [0, 558]
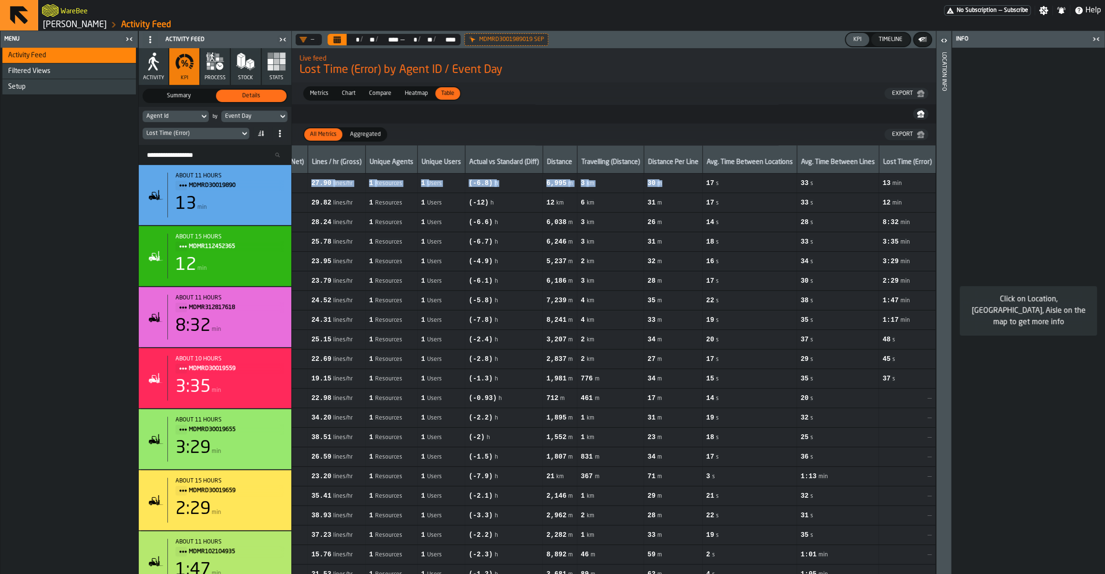
drag, startPoint x: 529, startPoint y: 187, endPoint x: 693, endPoint y: 190, distance: 164.0
click at [693, 190] on tr "1 MDMRD30019890 230 Lines 220 Units 224 Visits 3.8 h 0.96 units/line 4.42 line/…" at bounding box center [340, 183] width 1189 height 20
click at [752, 184] on span "17 s" at bounding box center [749, 183] width 87 height 8
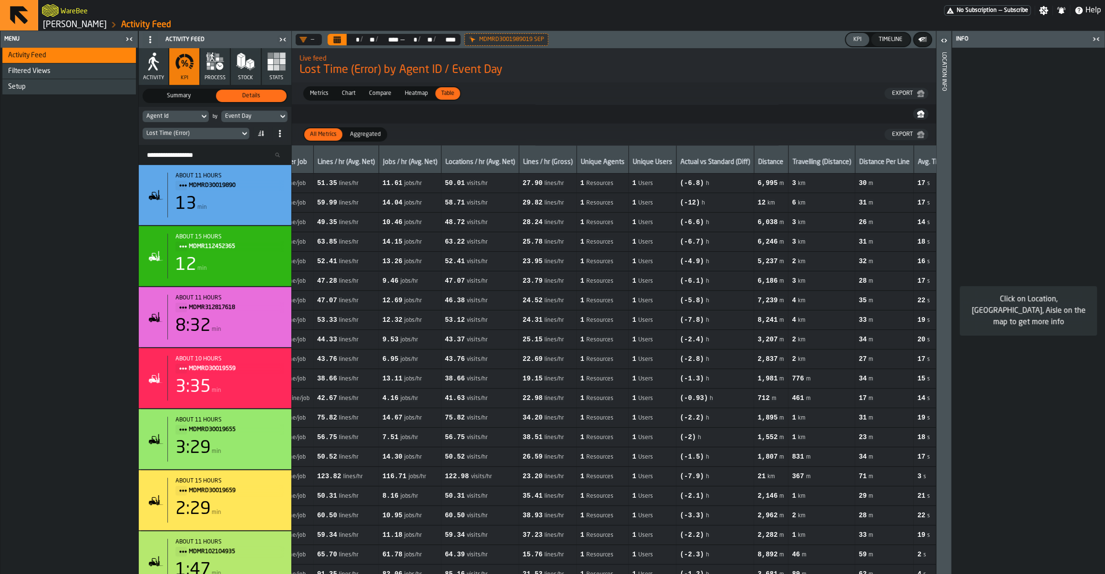
scroll to position [0, 0]
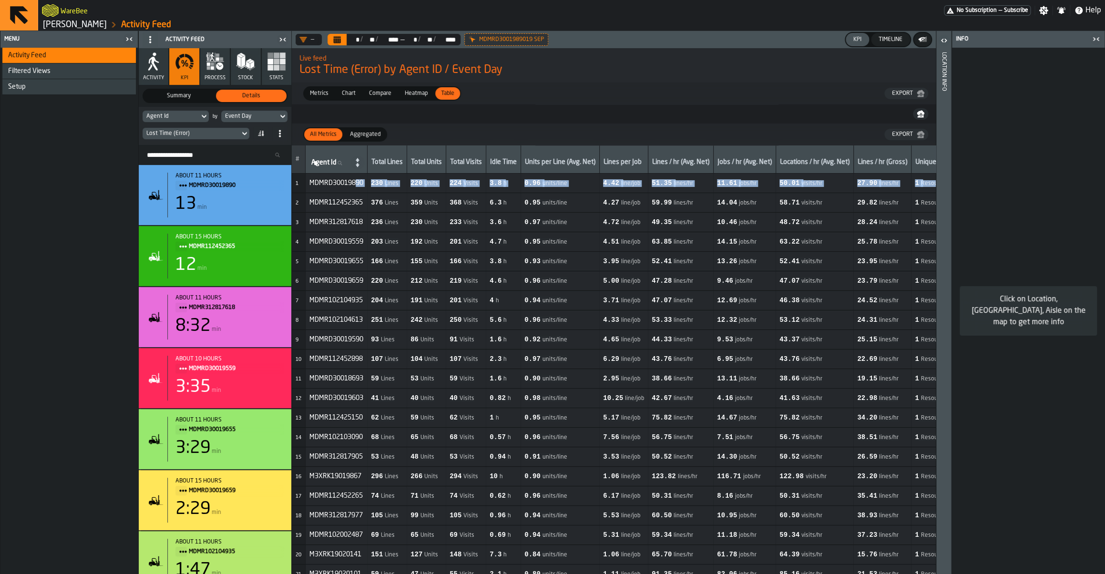
drag, startPoint x: 772, startPoint y: 182, endPoint x: 357, endPoint y: 187, distance: 415.2
click at [357, 187] on tr "1 MDMRD30019890 230 Lines 220 Units 224 Visits 3.8 h 0.96 units/line 4.42 line/…" at bounding box center [886, 183] width 1189 height 20
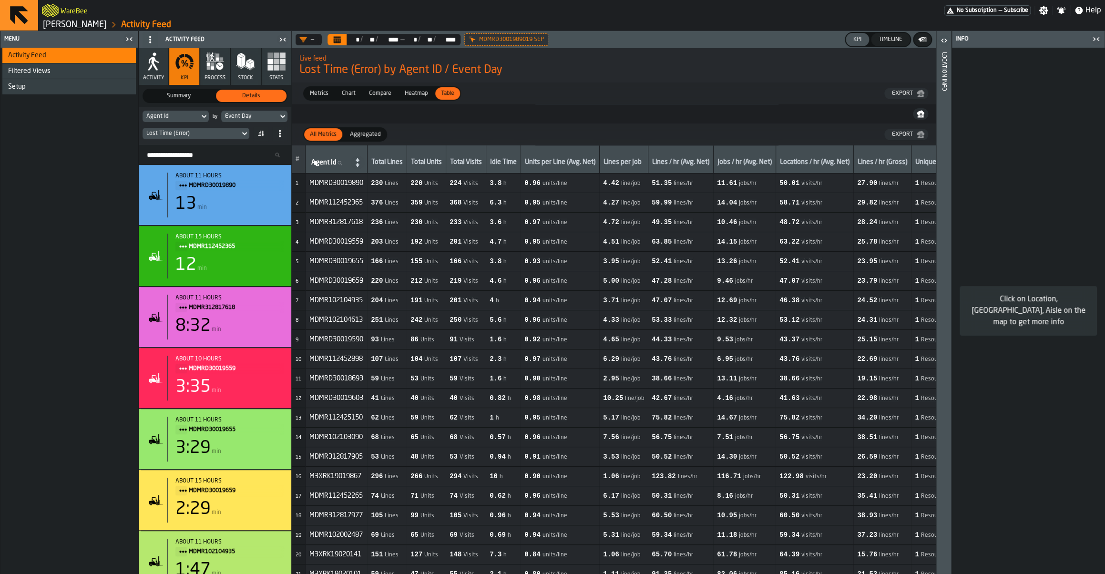
click at [336, 186] on span "MDMRD30019890" at bounding box center [336, 183] width 54 height 8
click at [317, 96] on span "Metrics" at bounding box center [319, 93] width 26 height 9
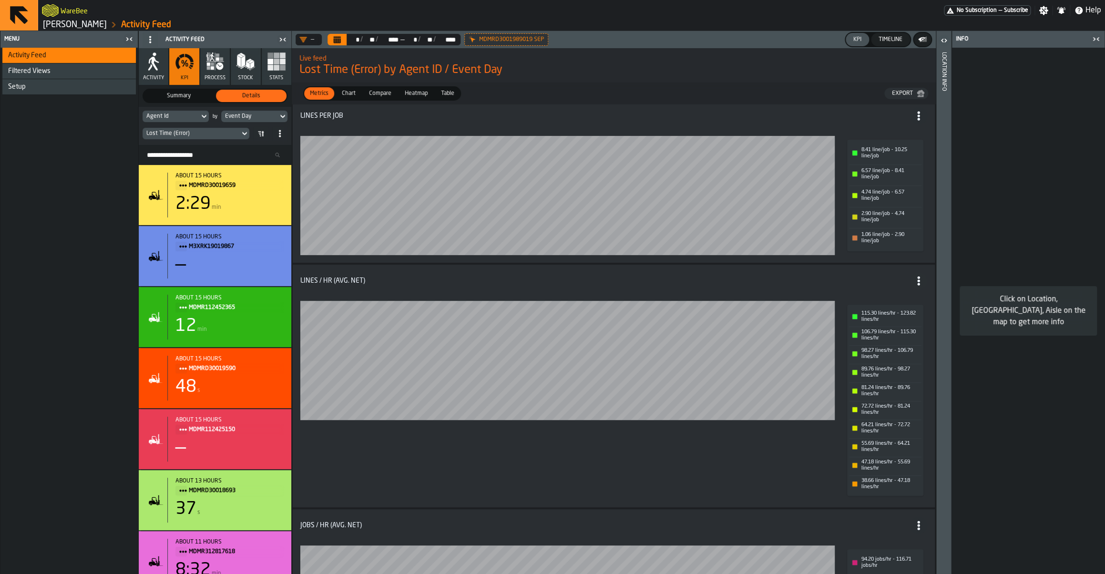
scroll to position [128, 0]
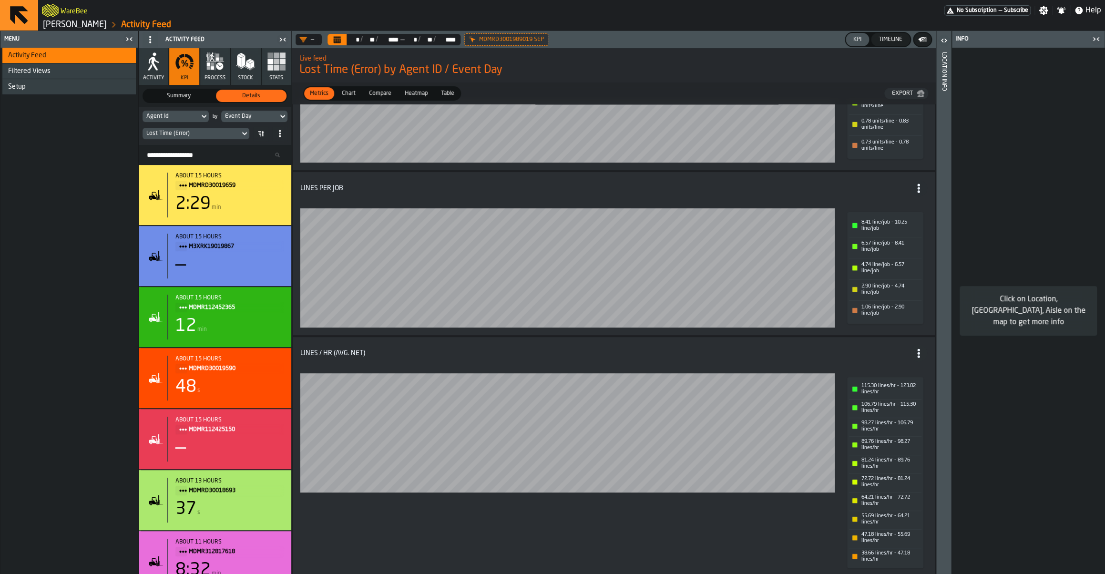
click at [288, 71] on button "Stats" at bounding box center [277, 66] width 30 height 37
